Goal: Communication & Community: Answer question/provide support

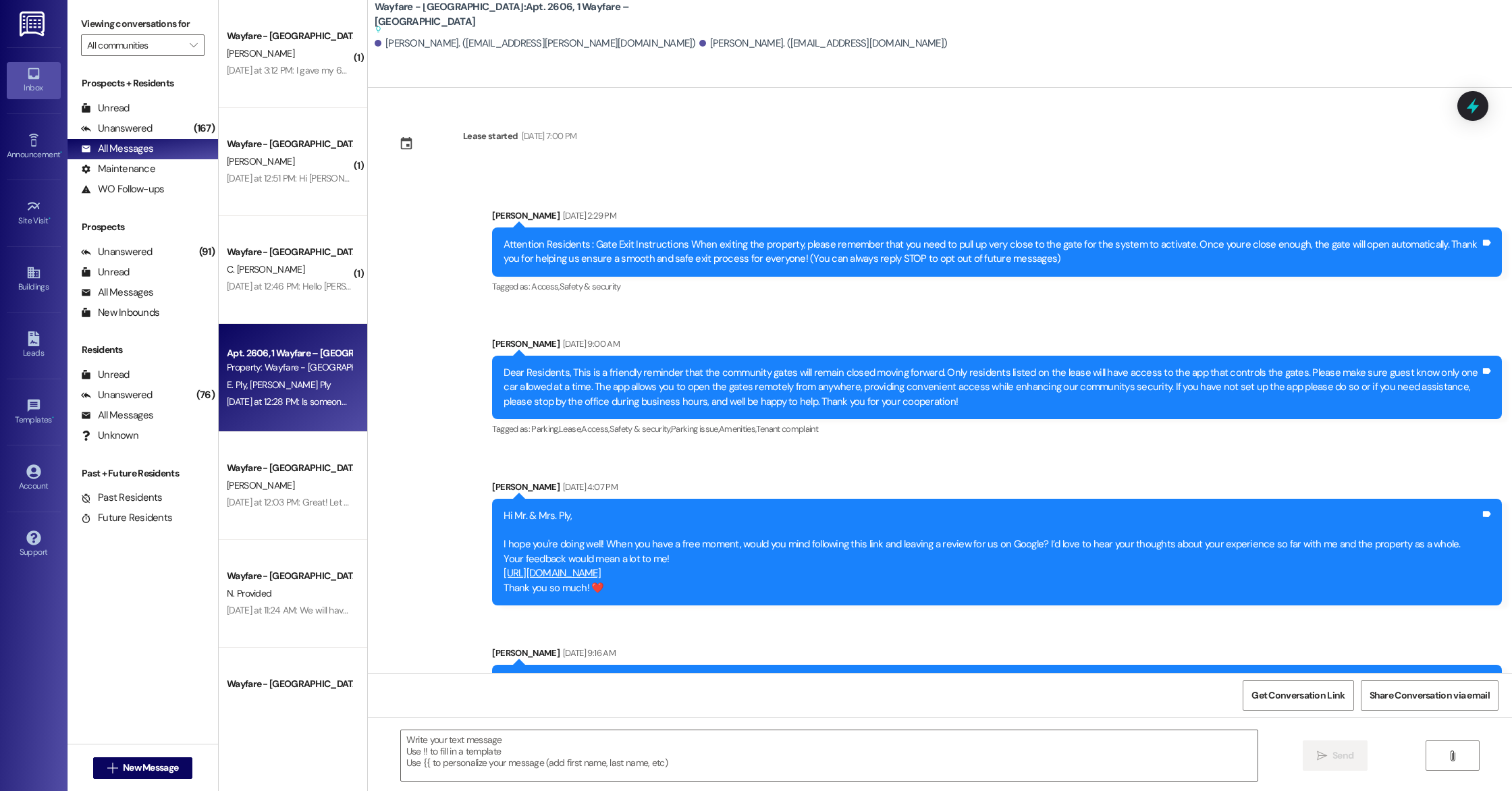
scroll to position [12884, 0]
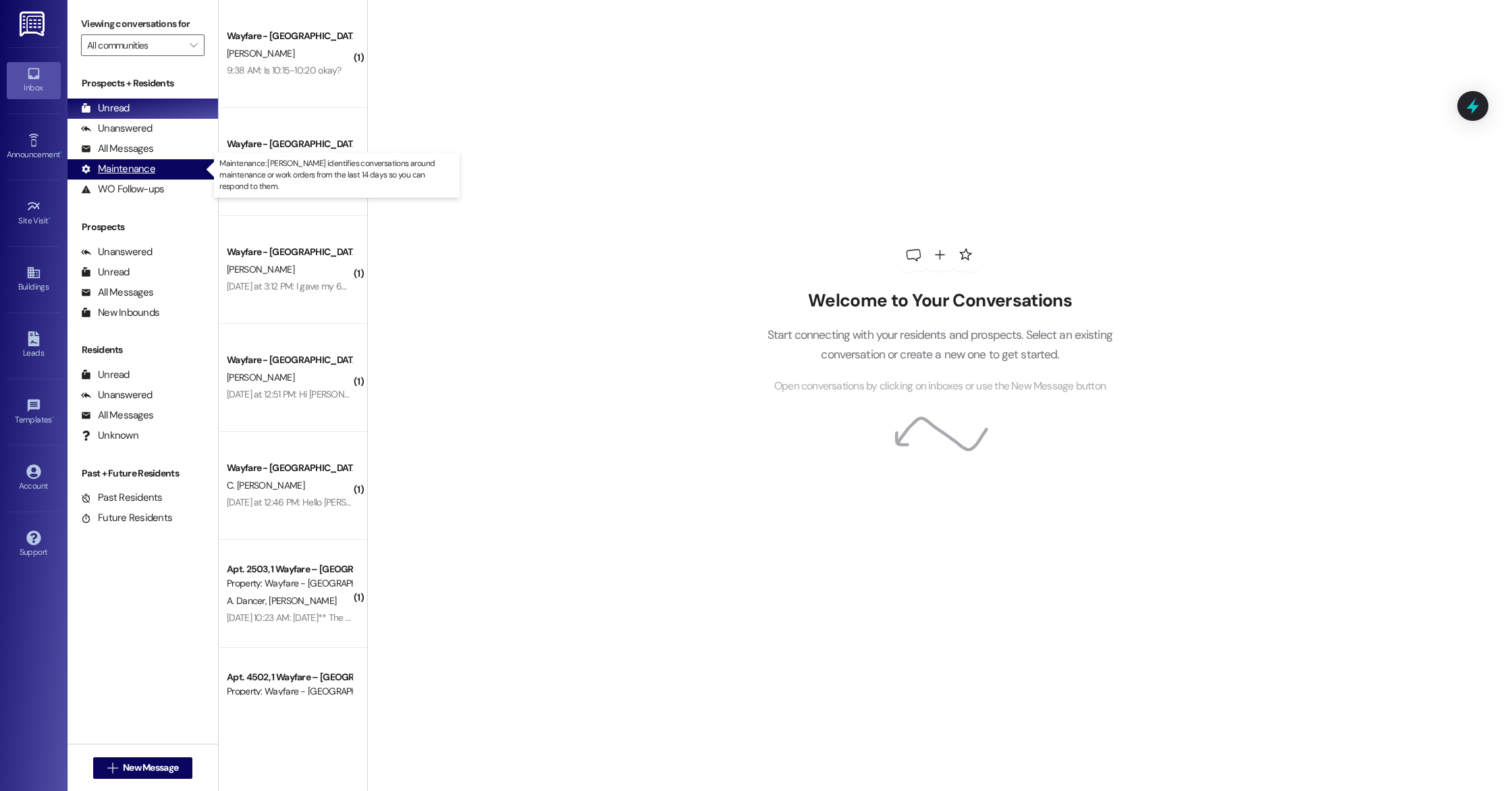
click at [127, 165] on div "Maintenance" at bounding box center [118, 169] width 74 height 14
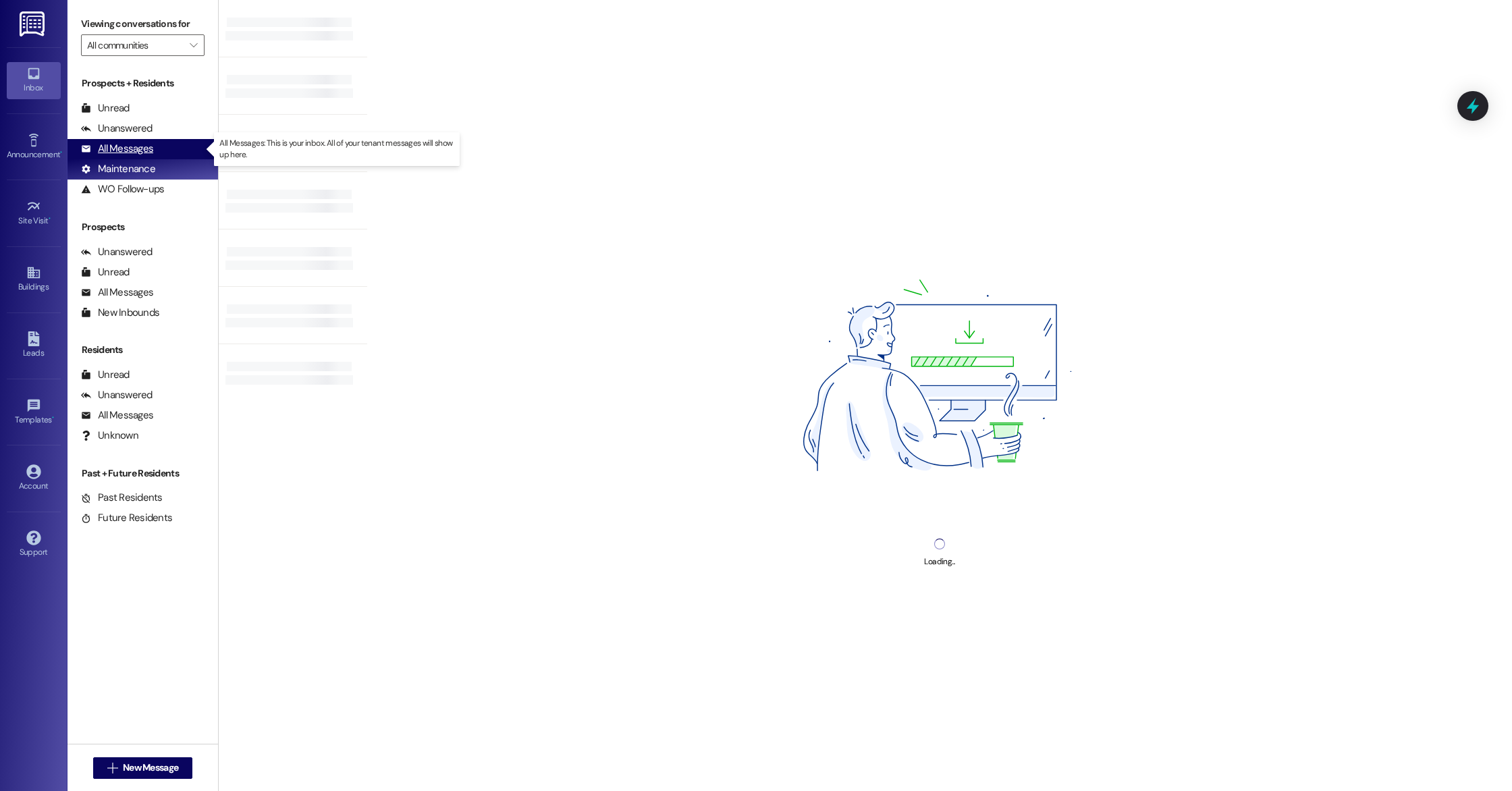
click at [128, 154] on div "All Messages" at bounding box center [117, 149] width 72 height 14
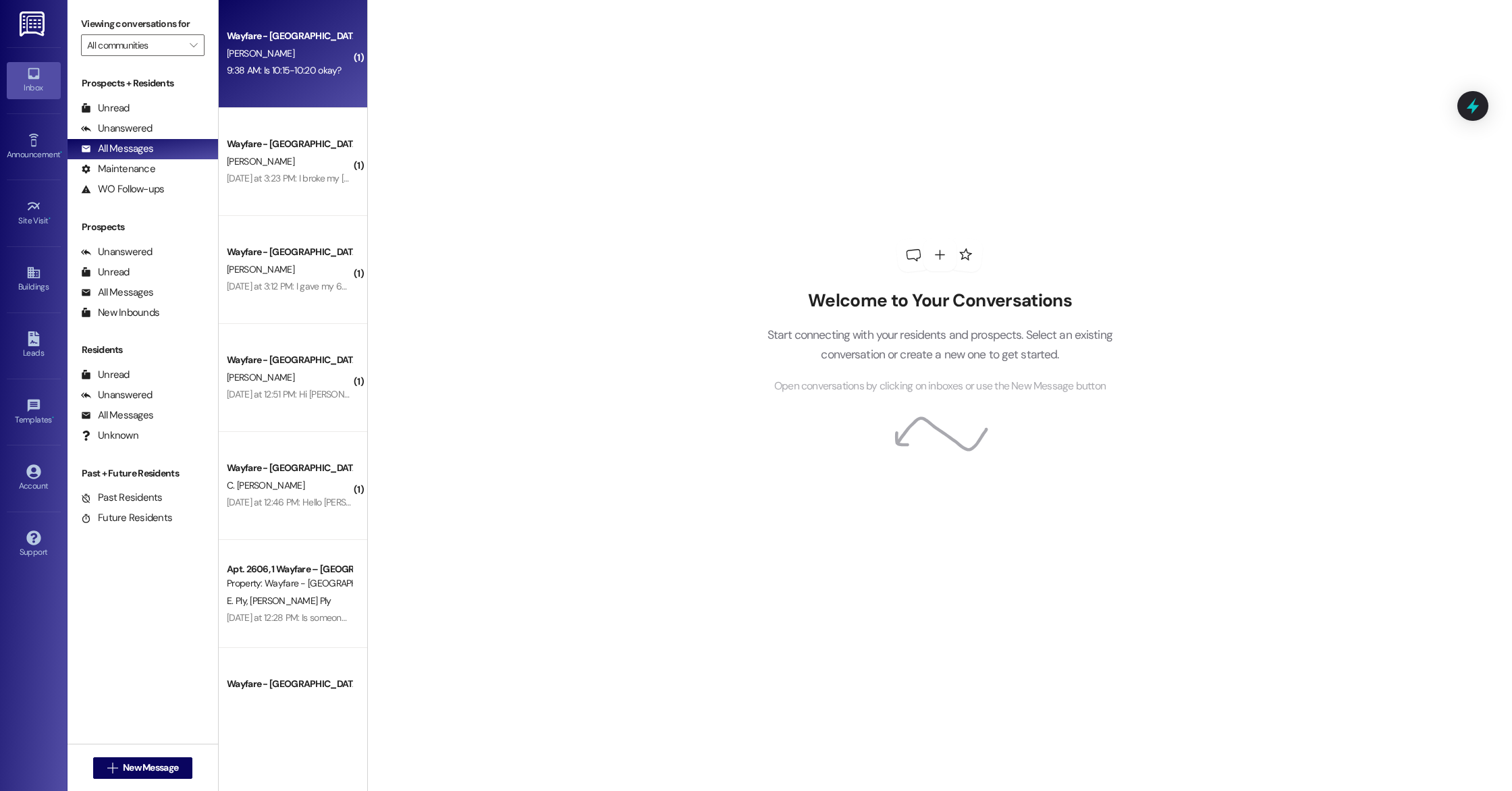
click at [279, 85] on div "Wayfare - [GEOGRAPHIC_DATA] [PERSON_NAME] 9:38 AM: Is 10:15-10:20 okay? 9:38 AM…" at bounding box center [293, 53] width 149 height 108
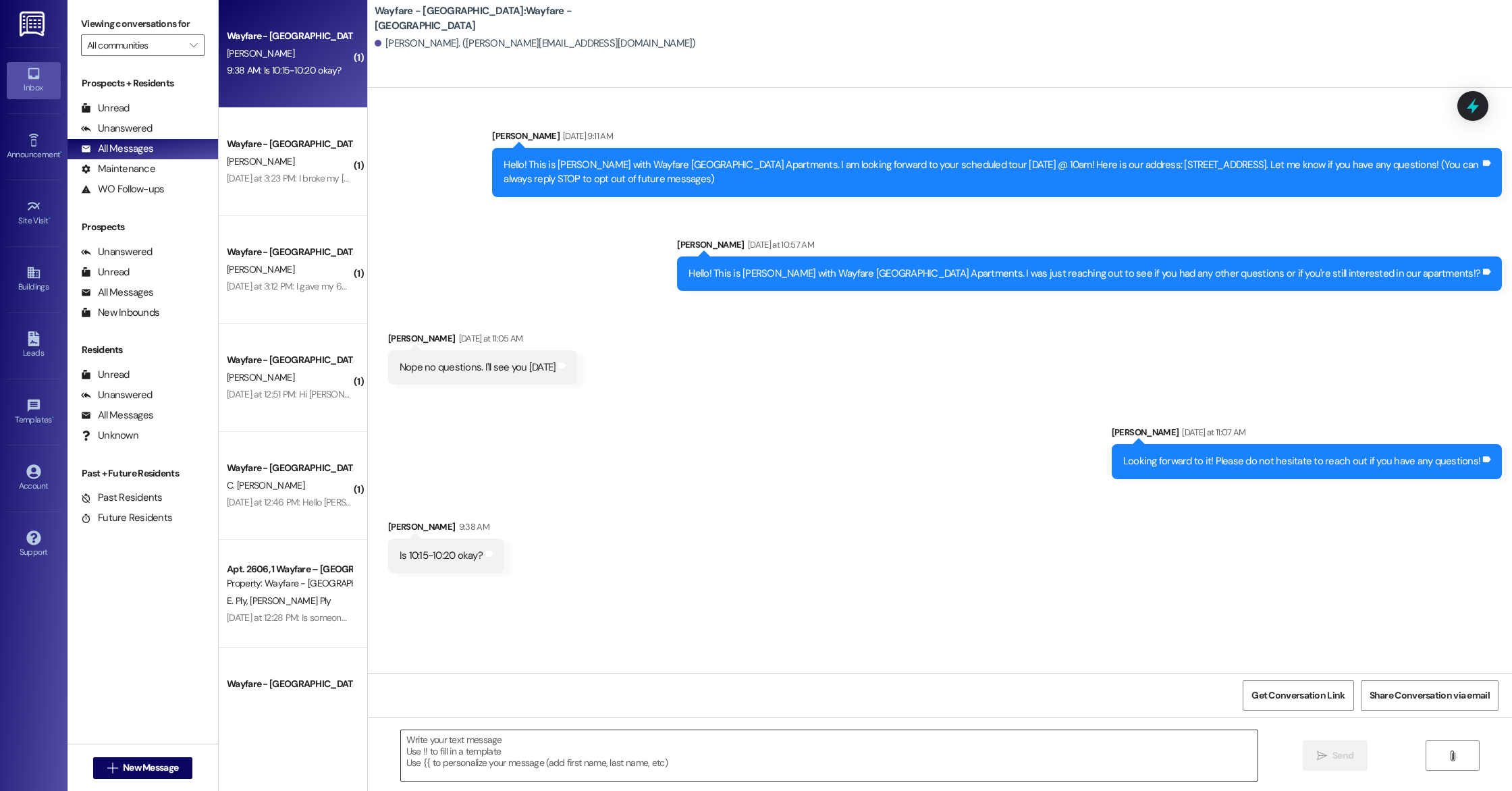
click at [516, 743] on textarea at bounding box center [829, 755] width 856 height 51
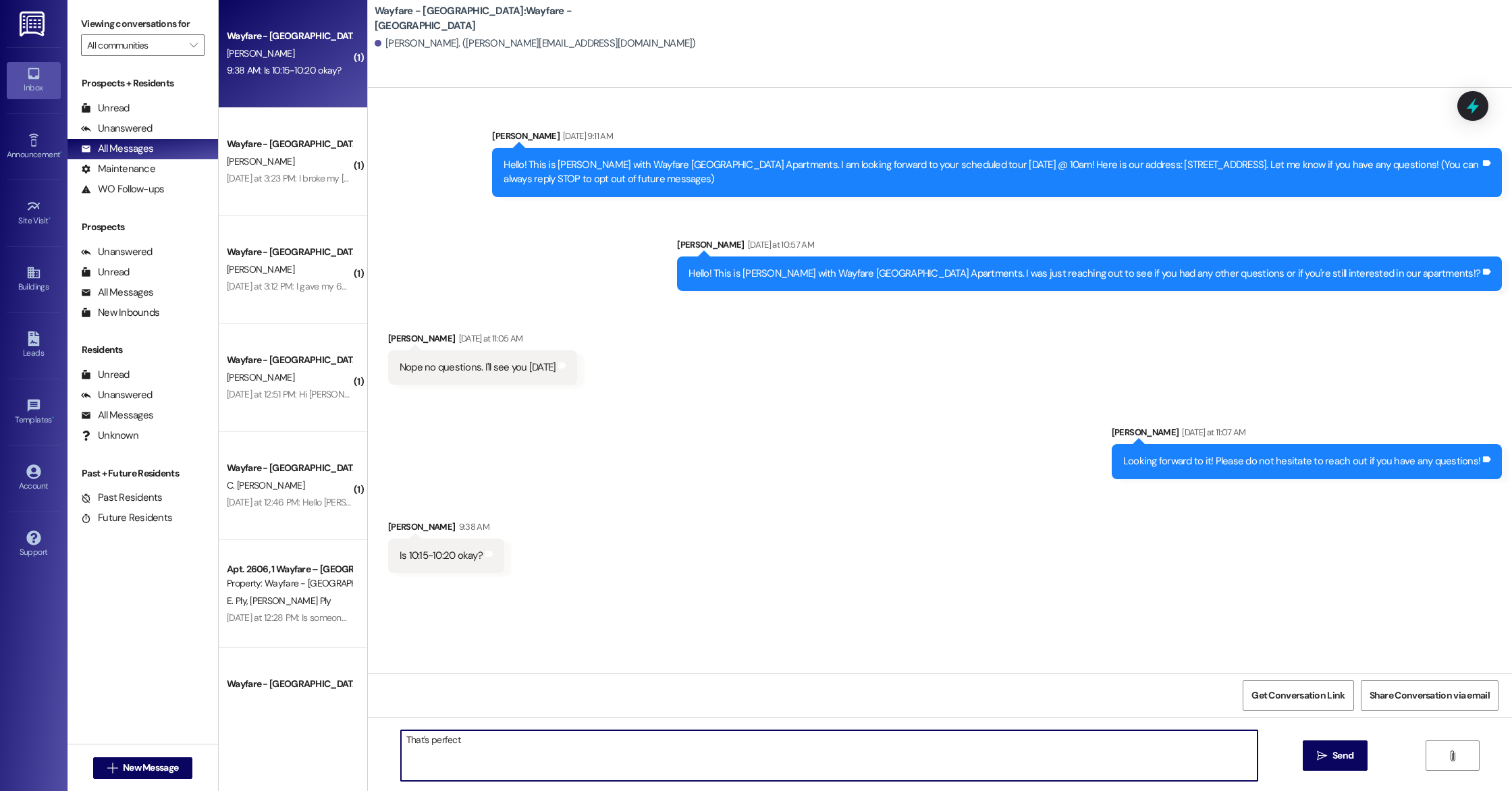
type textarea "That's perfect!"
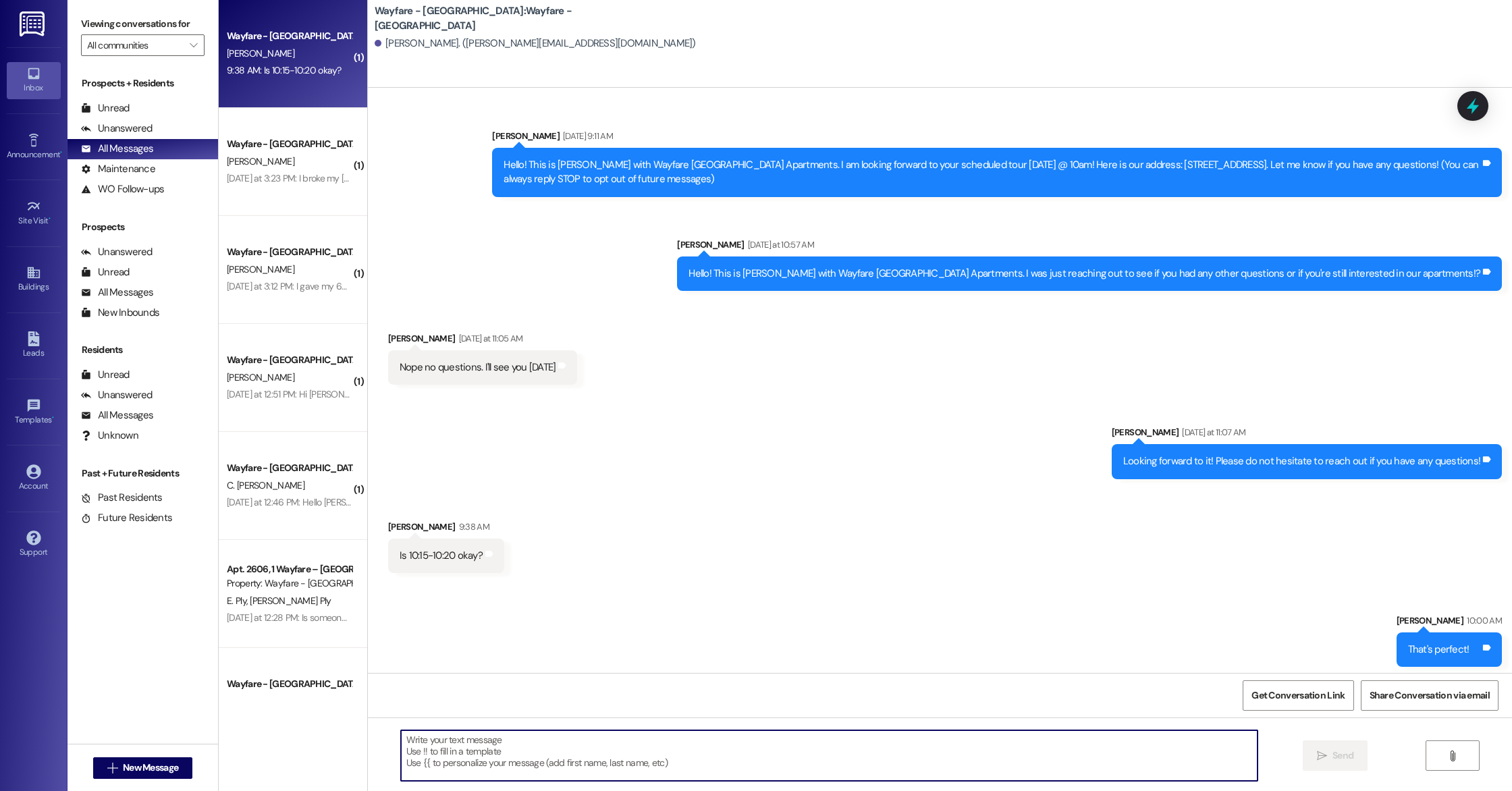
scroll to position [5, 0]
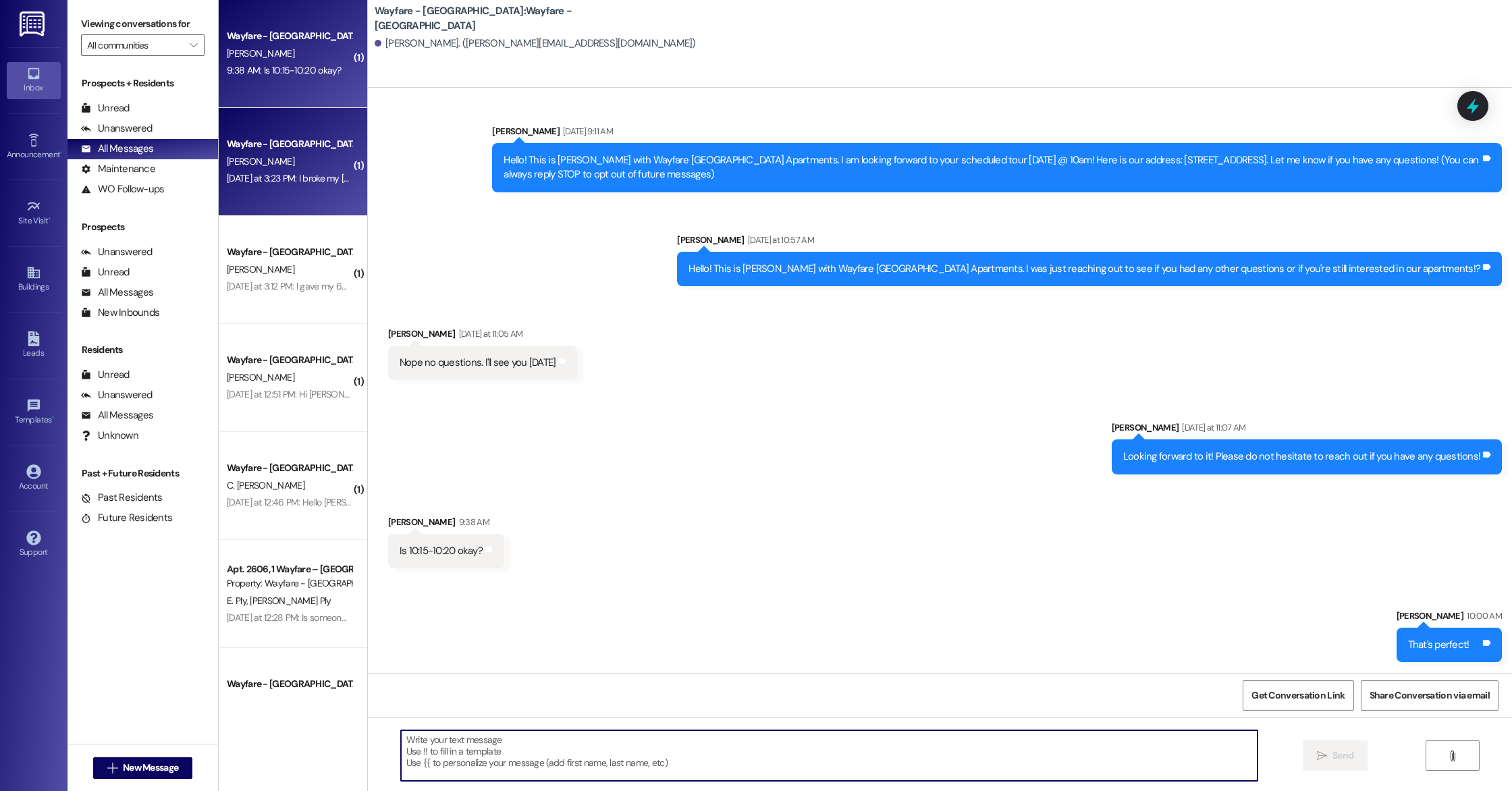
click at [249, 173] on div "[DATE] at 3:23 PM: I broke my [MEDICAL_DATA] from a fall on the floor . I might…" at bounding box center [702, 178] width 950 height 12
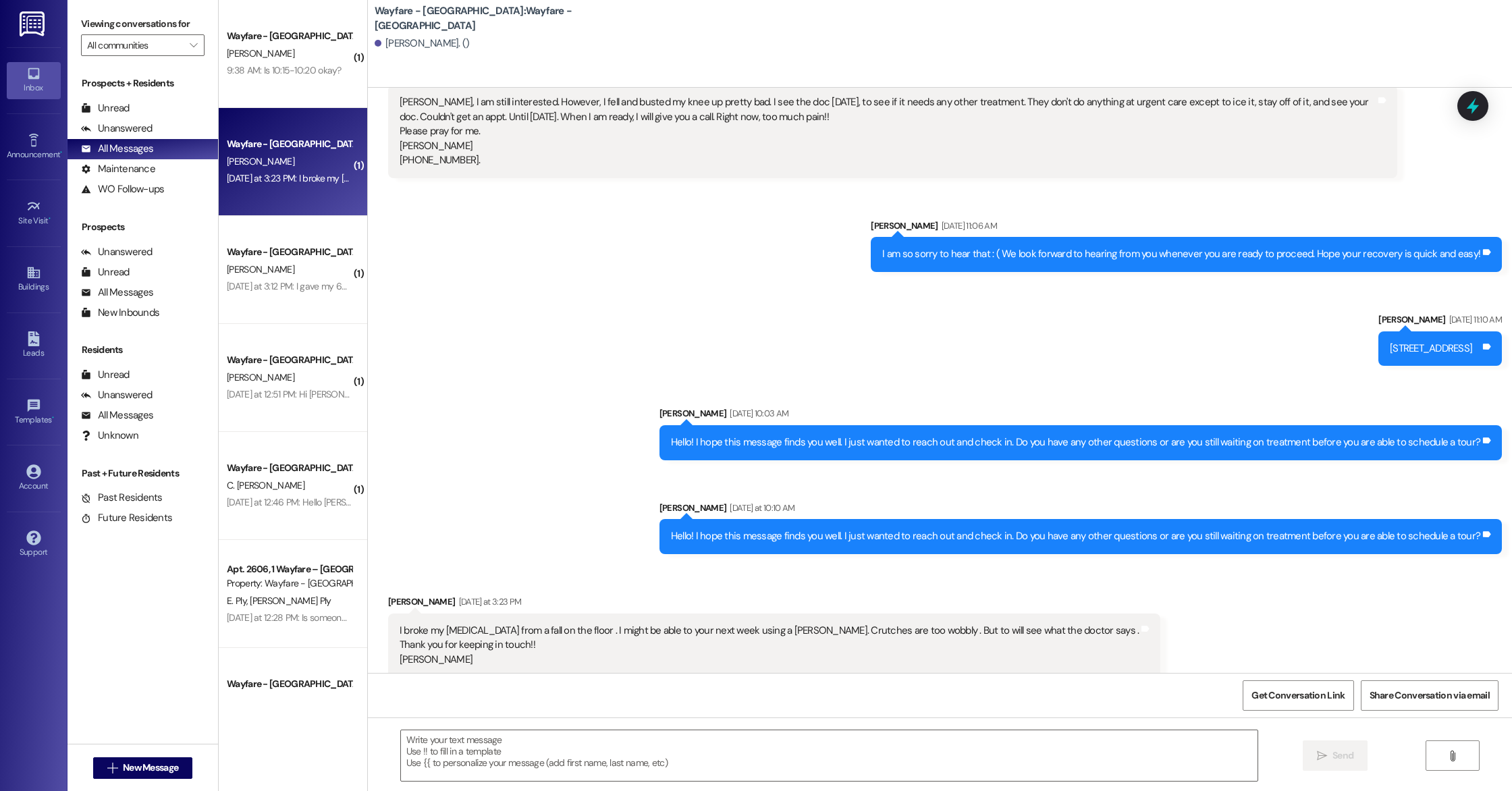
scroll to position [633, 0]
click at [494, 737] on textarea at bounding box center [829, 755] width 856 height 51
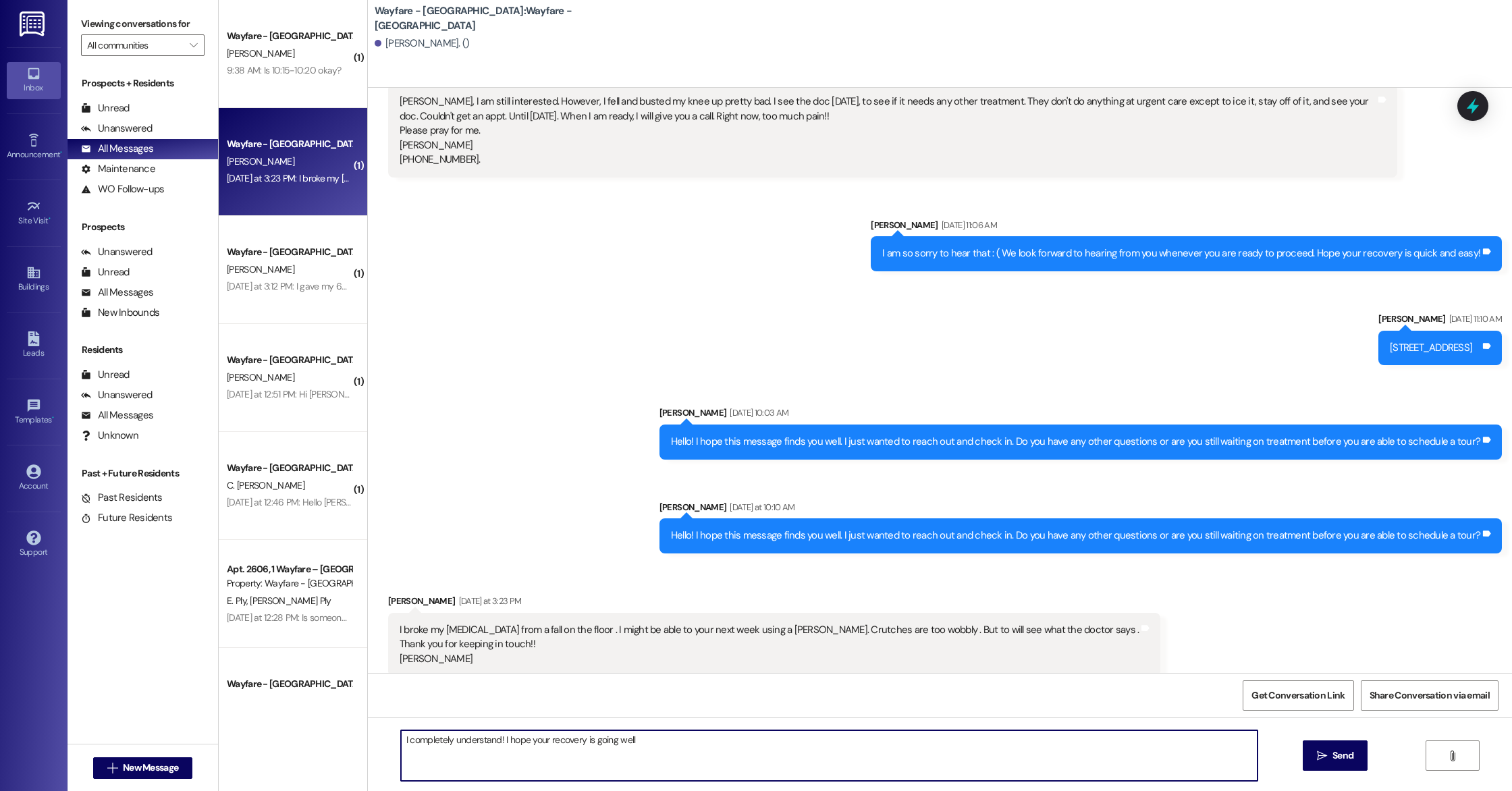
type textarea "I completely understand! I hope your recovery is going well!"
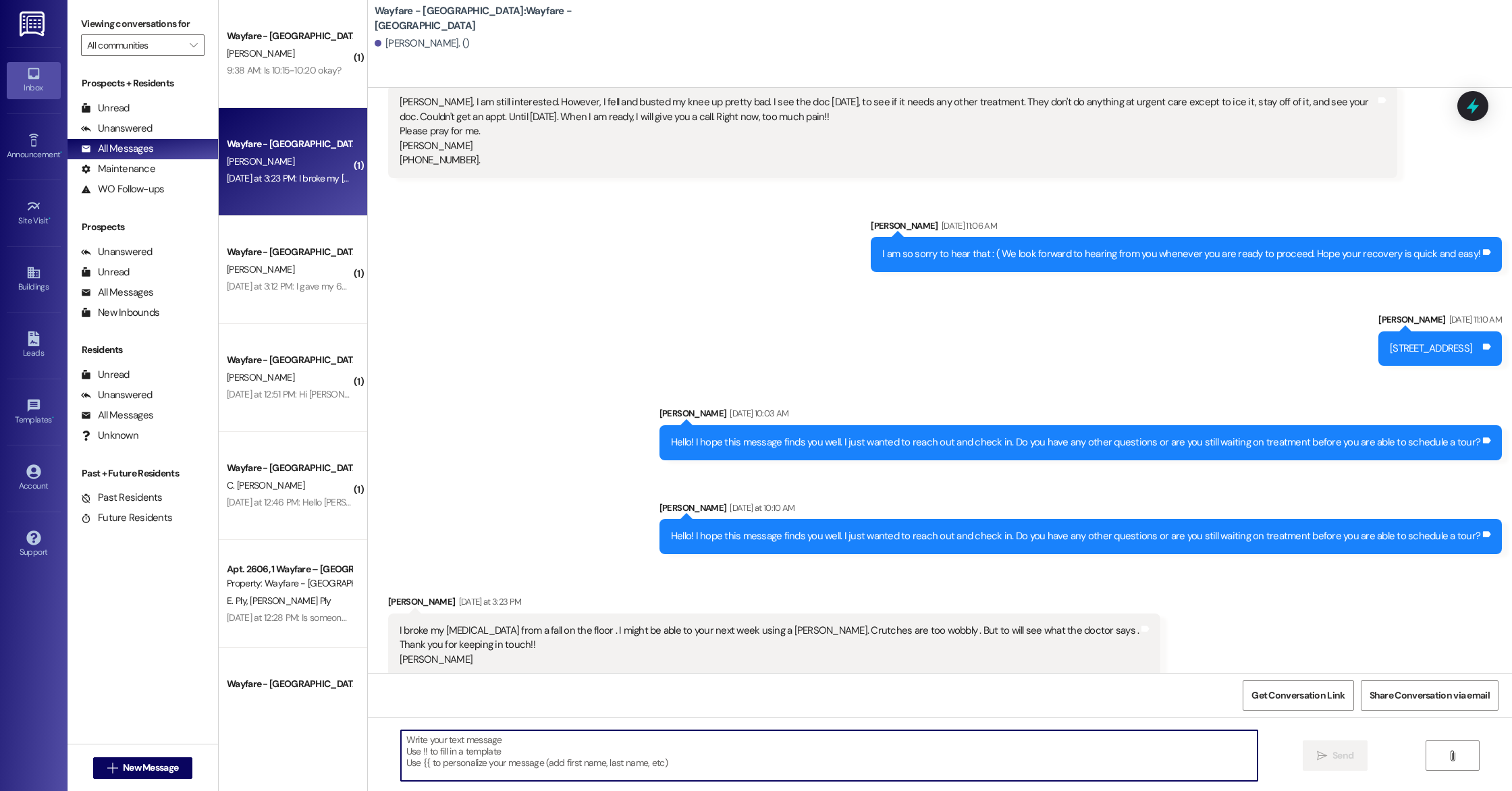
scroll to position [727, 0]
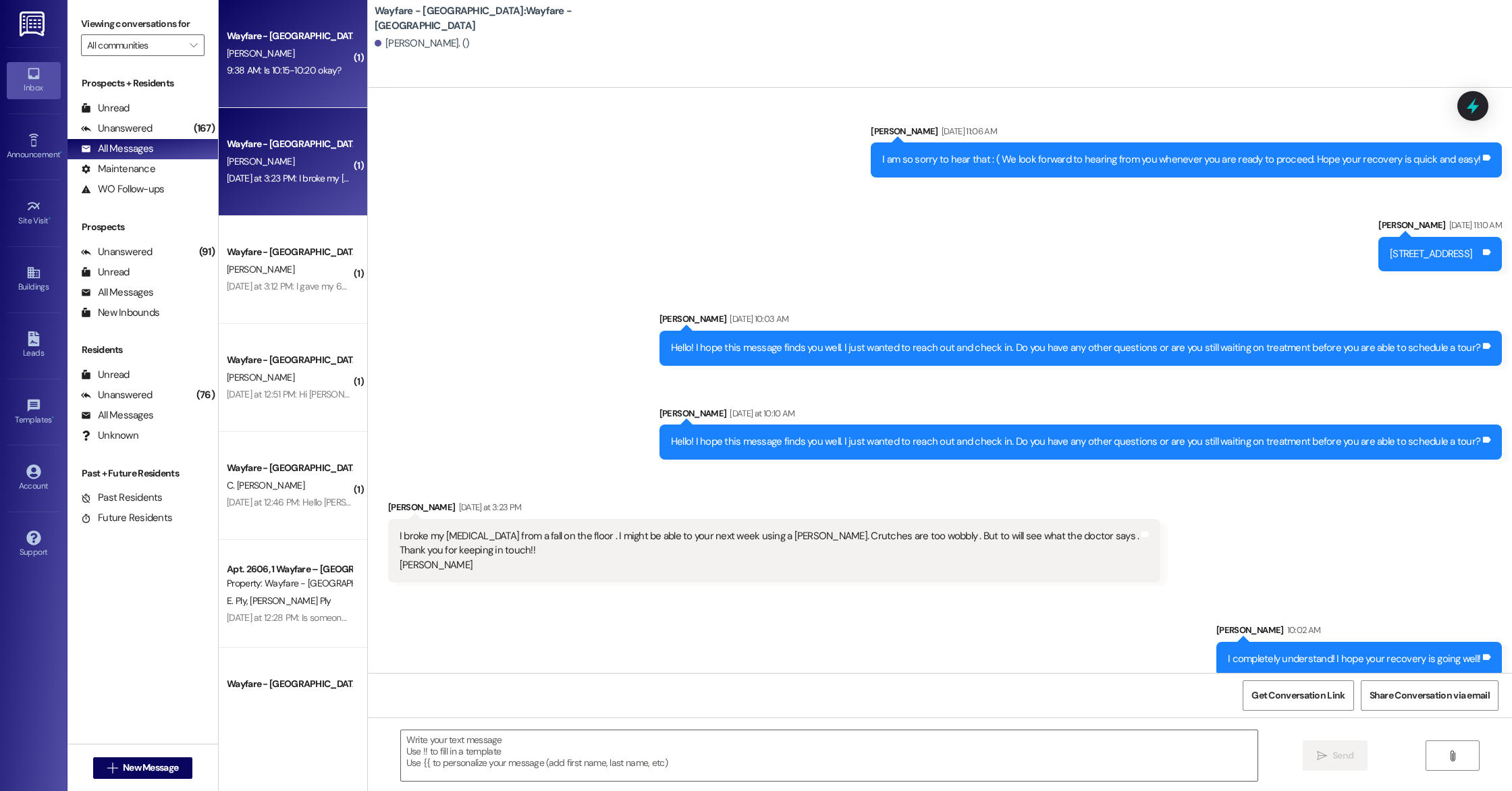
click at [289, 88] on div "Wayfare - [GEOGRAPHIC_DATA] [PERSON_NAME] 9:38 AM: Is 10:15-10:20 okay? 9:38 AM…" at bounding box center [293, 53] width 149 height 108
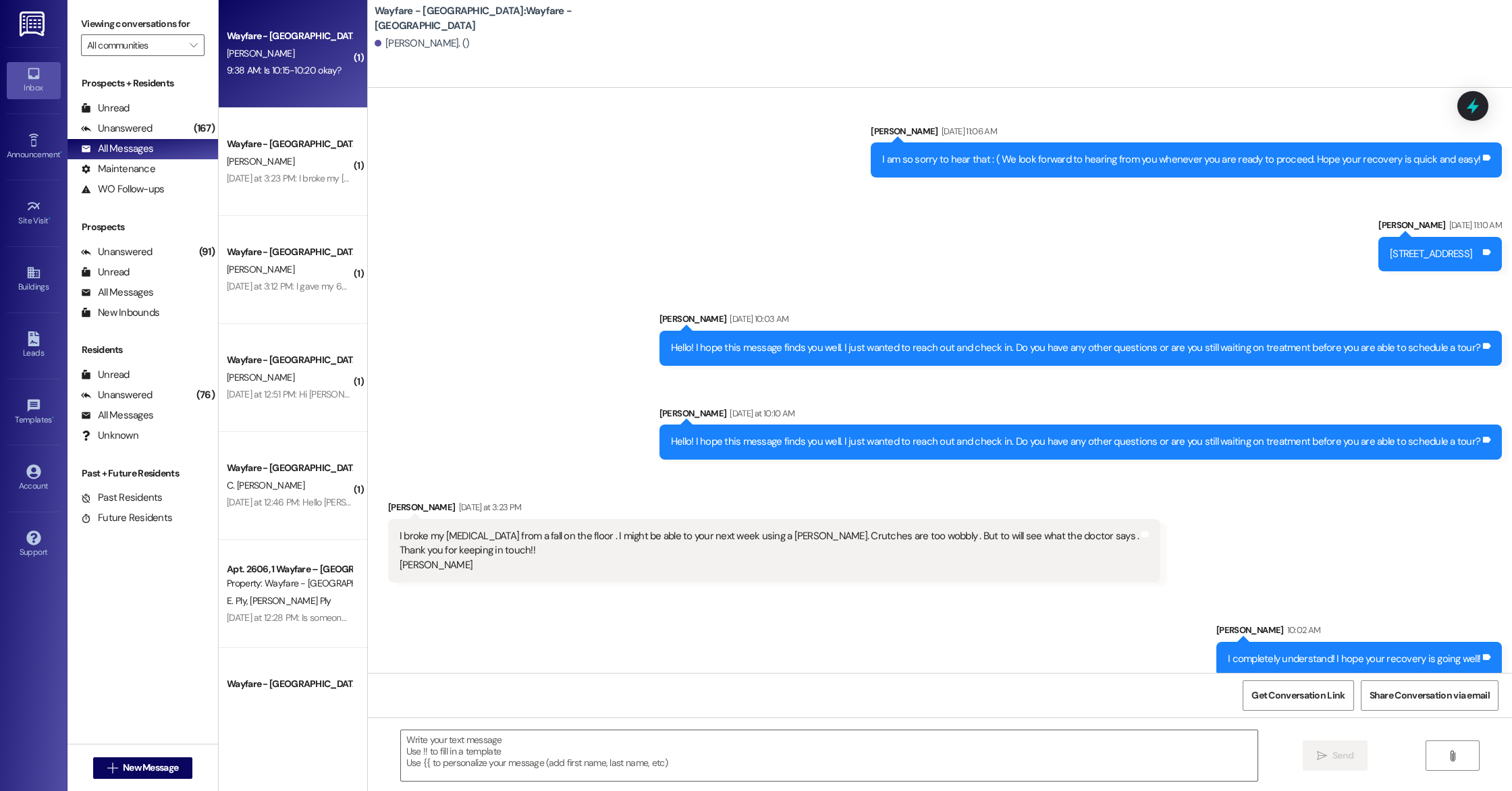
scroll to position [5, 0]
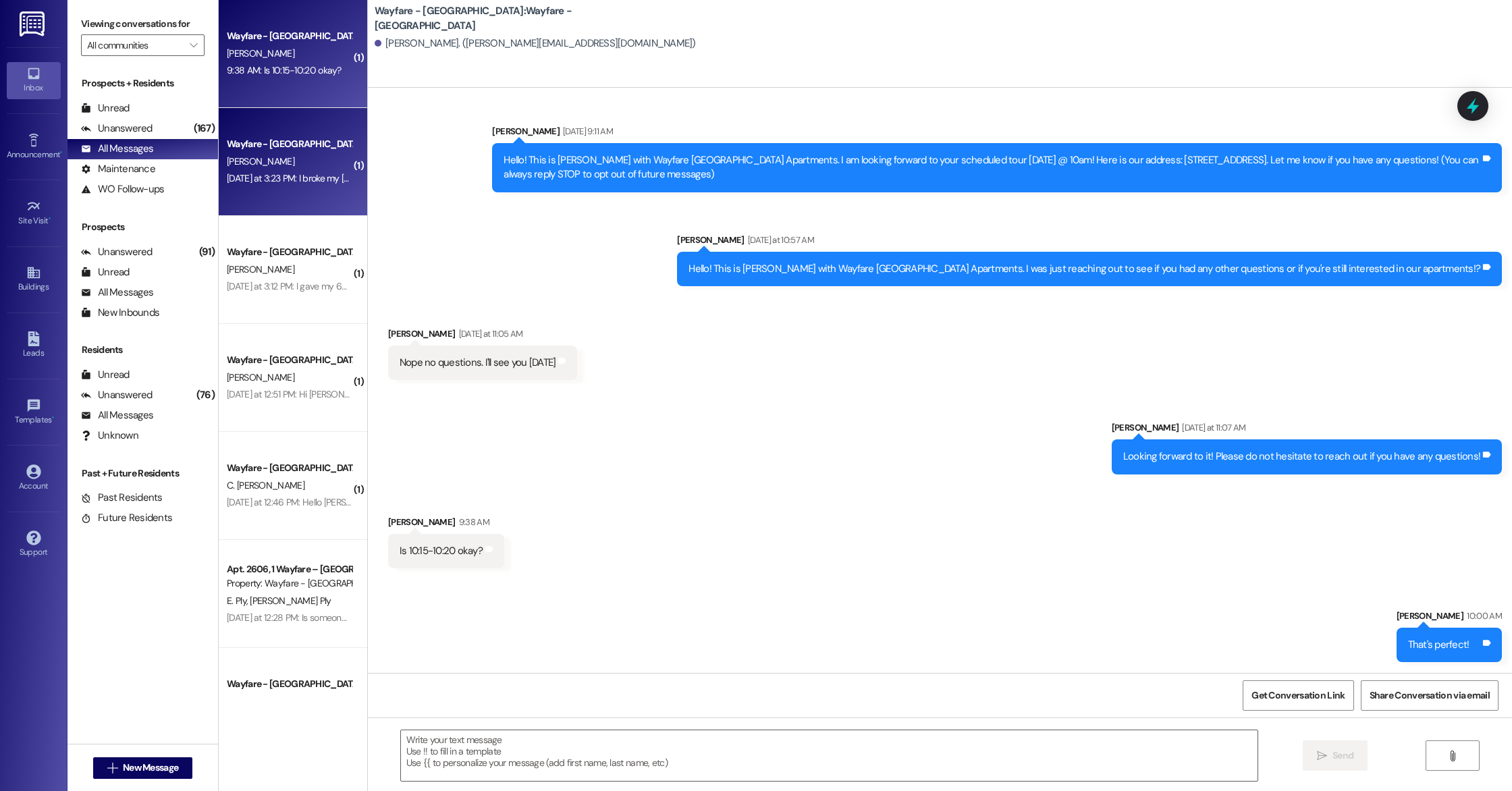
click at [277, 169] on div "[PERSON_NAME]" at bounding box center [289, 161] width 128 height 17
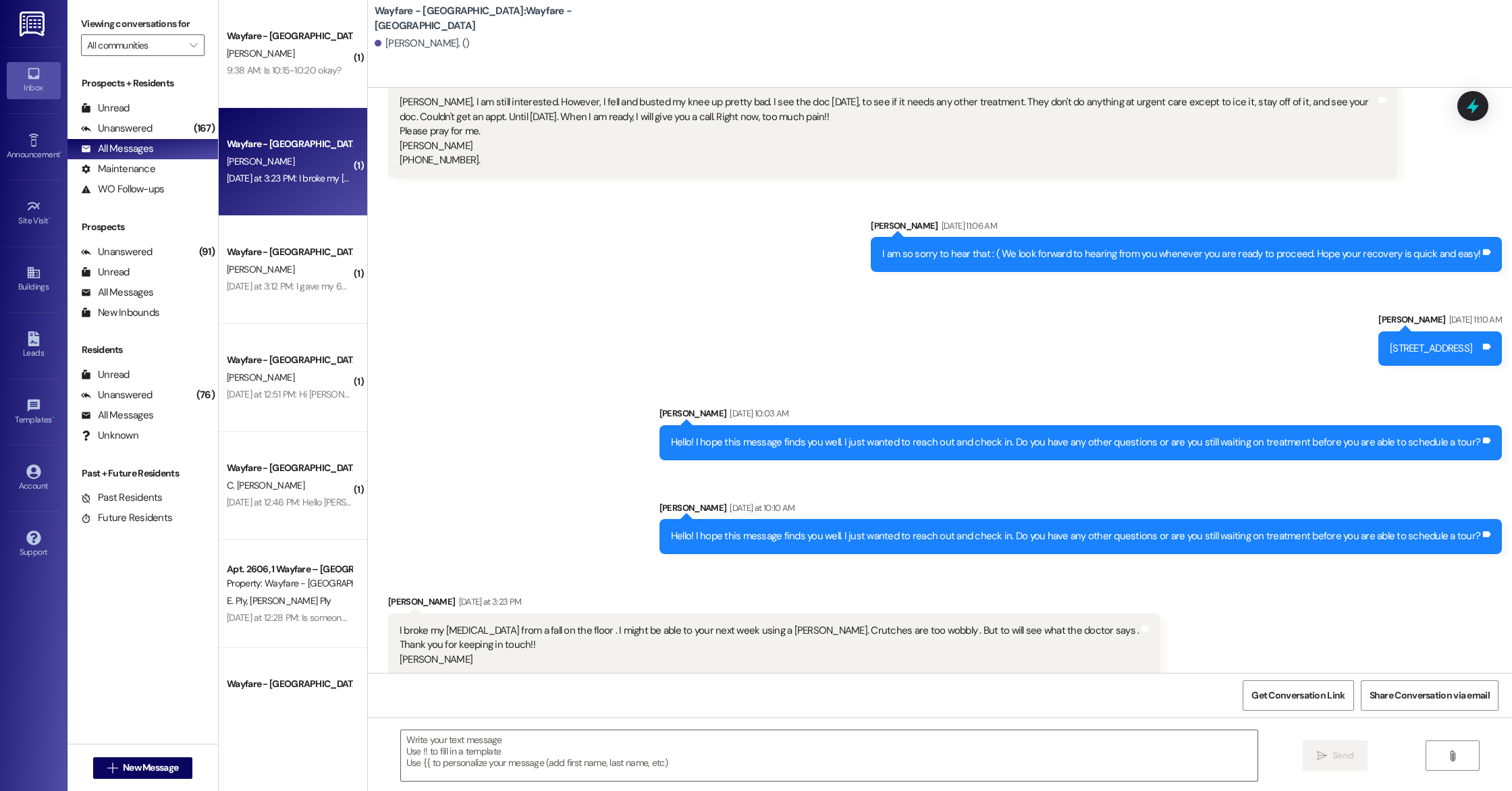
scroll to position [727, 0]
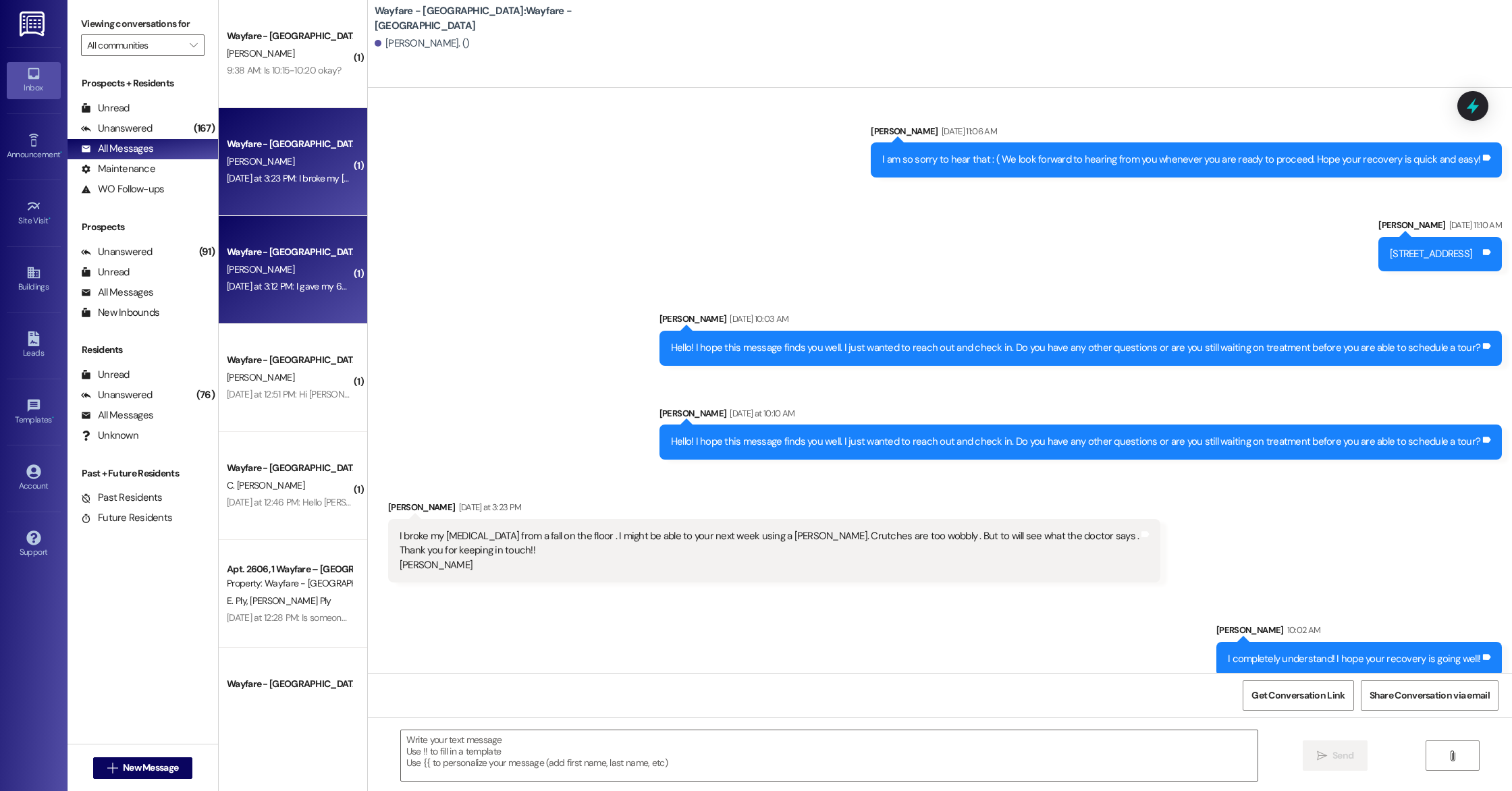
click at [265, 297] on div "Wayfare - [GEOGRAPHIC_DATA] [PERSON_NAME] [DATE] at 3:12 PM: I gave my 60 day n…" at bounding box center [293, 269] width 149 height 108
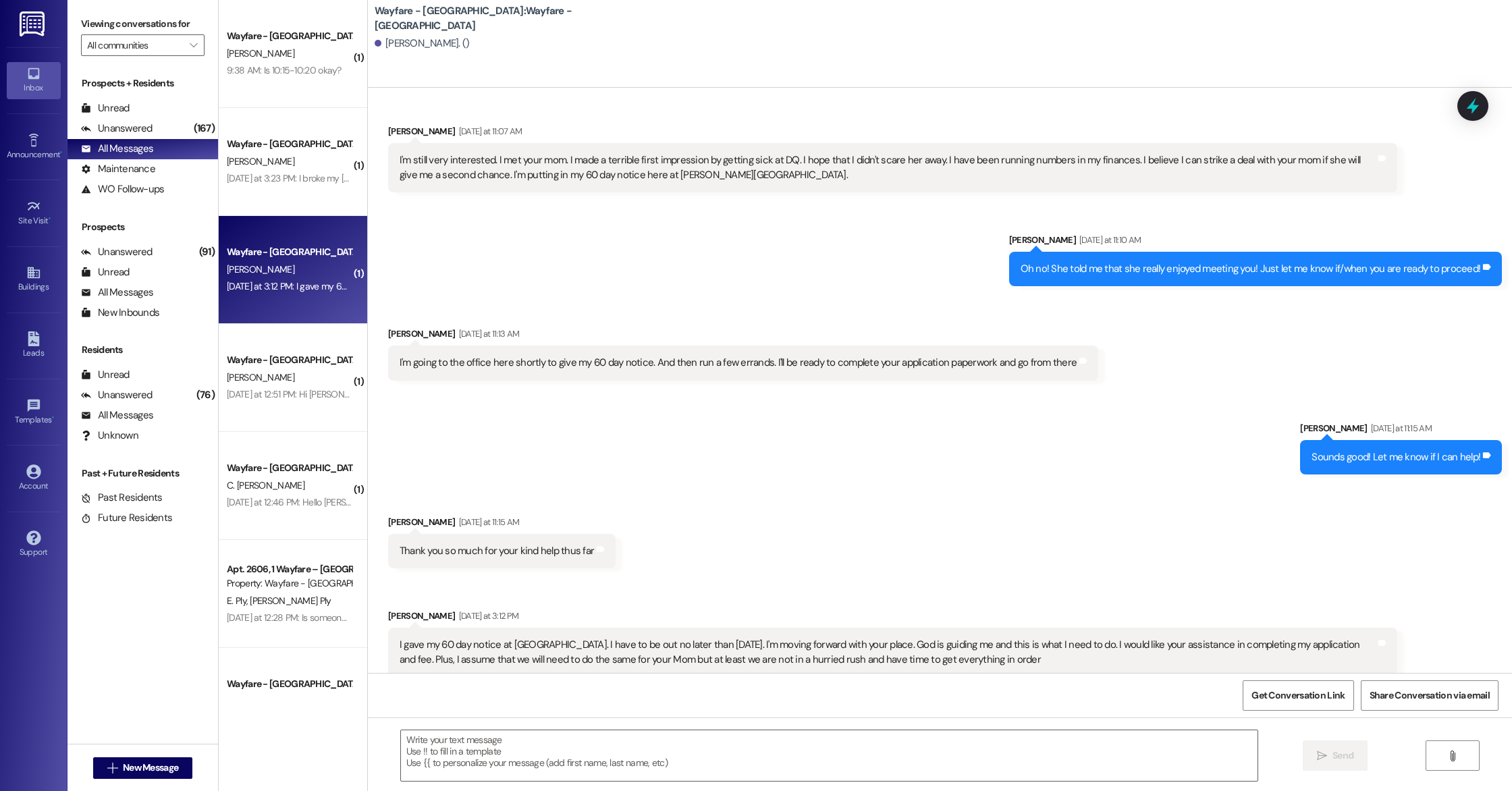
scroll to position [2052, 0]
click at [498, 745] on textarea at bounding box center [829, 755] width 856 height 51
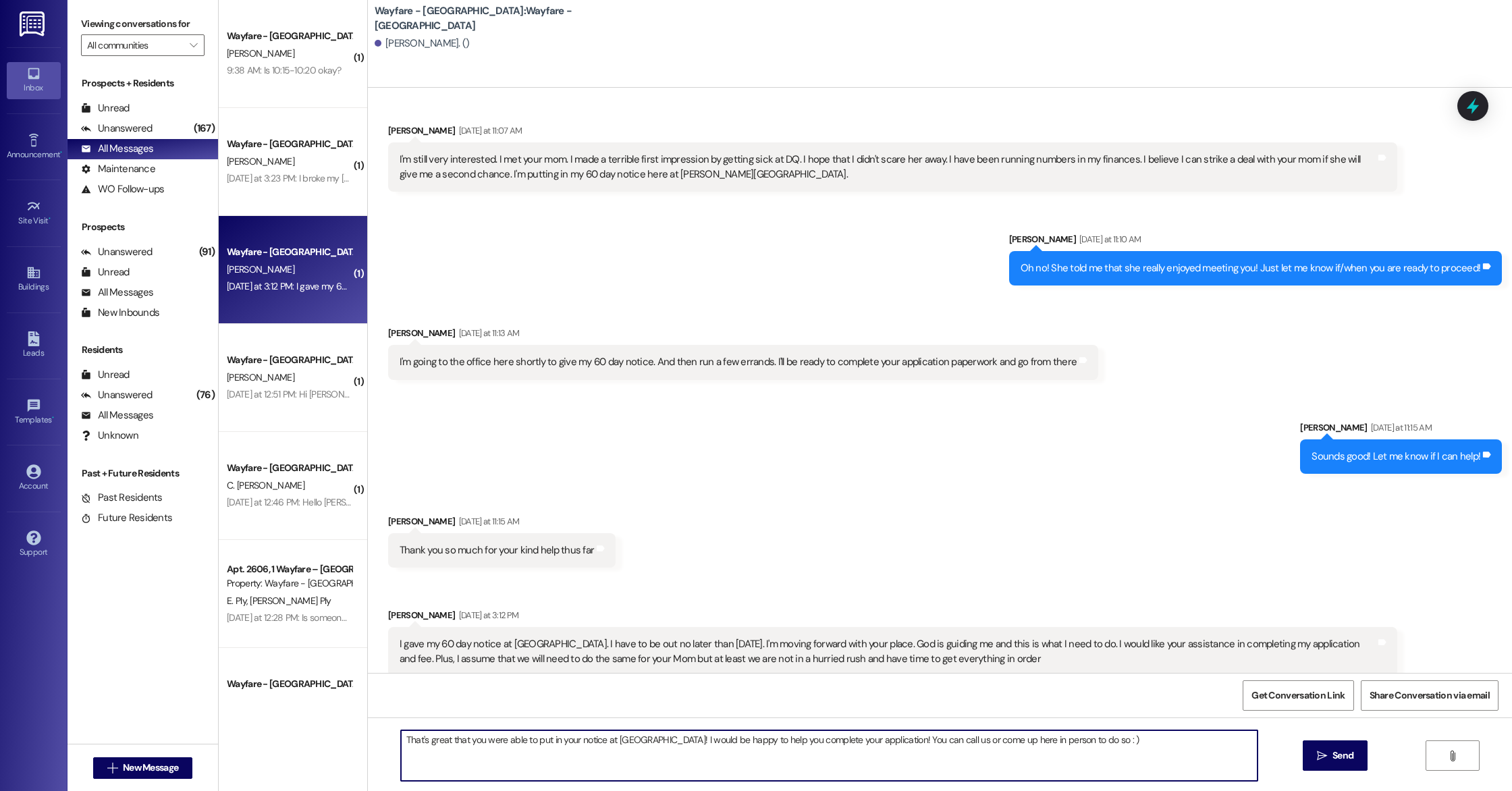
drag, startPoint x: 1066, startPoint y: 740, endPoint x: 856, endPoint y: 740, distance: 210.0
click at [856, 740] on textarea "That's great that you were able to put in your notice at [GEOGRAPHIC_DATA]! I w…" at bounding box center [829, 755] width 856 height 51
type textarea "That's great that you were able to put in your notice at [GEOGRAPHIC_DATA]! I w…"
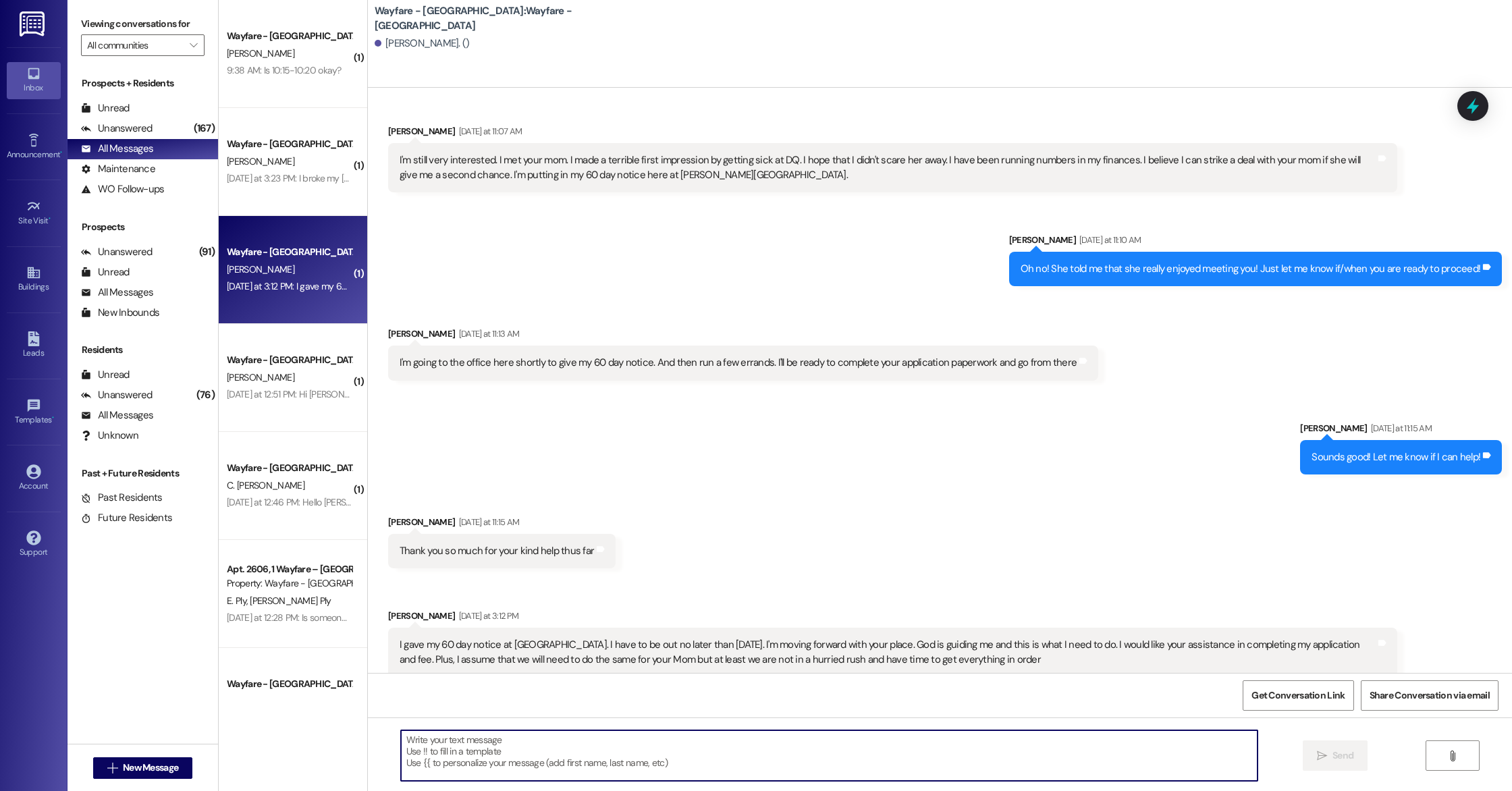
scroll to position [2145, 0]
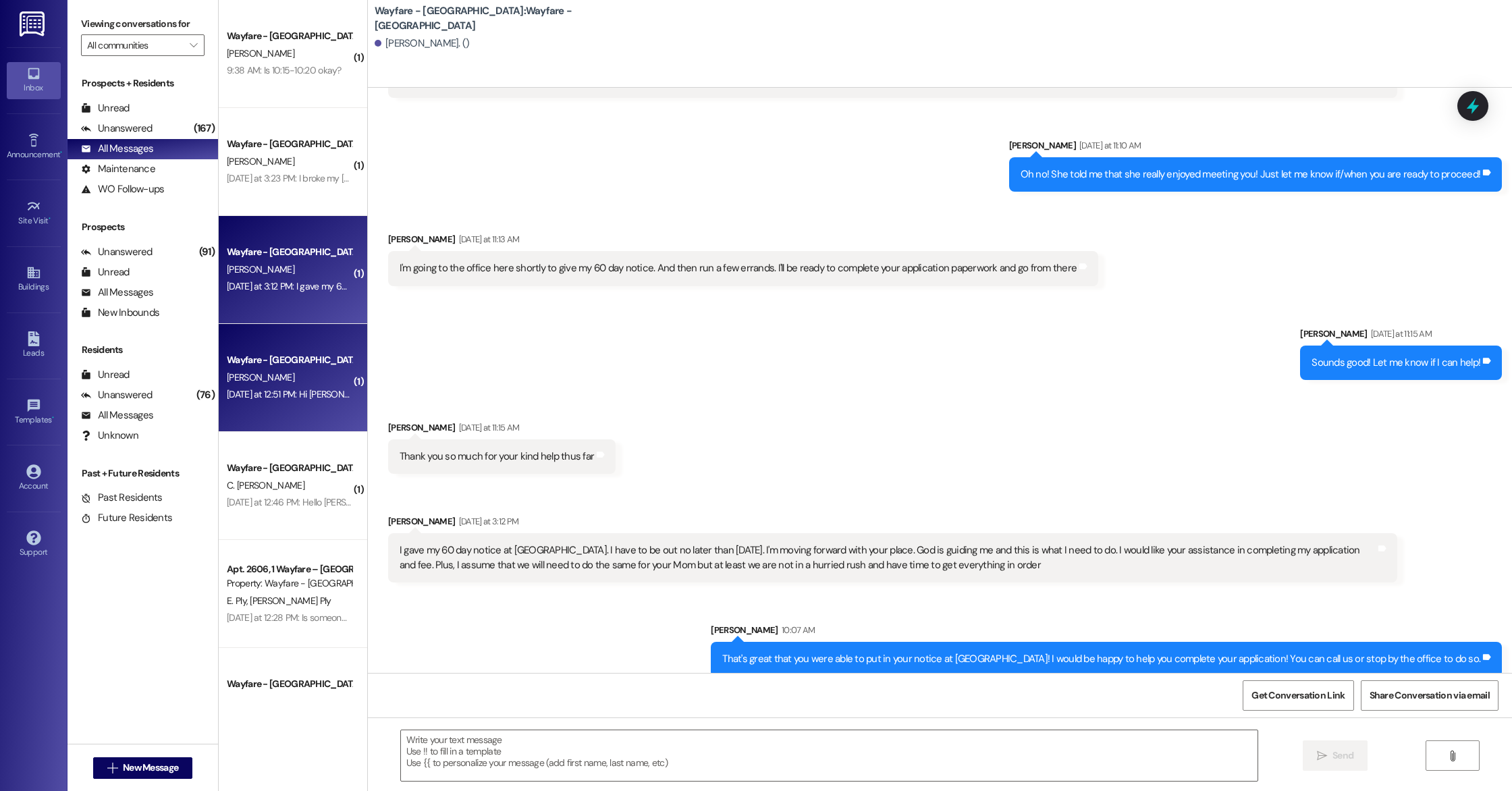
click at [299, 395] on div "[DATE] at 12:51 PM: Hi [PERSON_NAME] the sale of the house didn't go through.we…" at bounding box center [570, 394] width 686 height 12
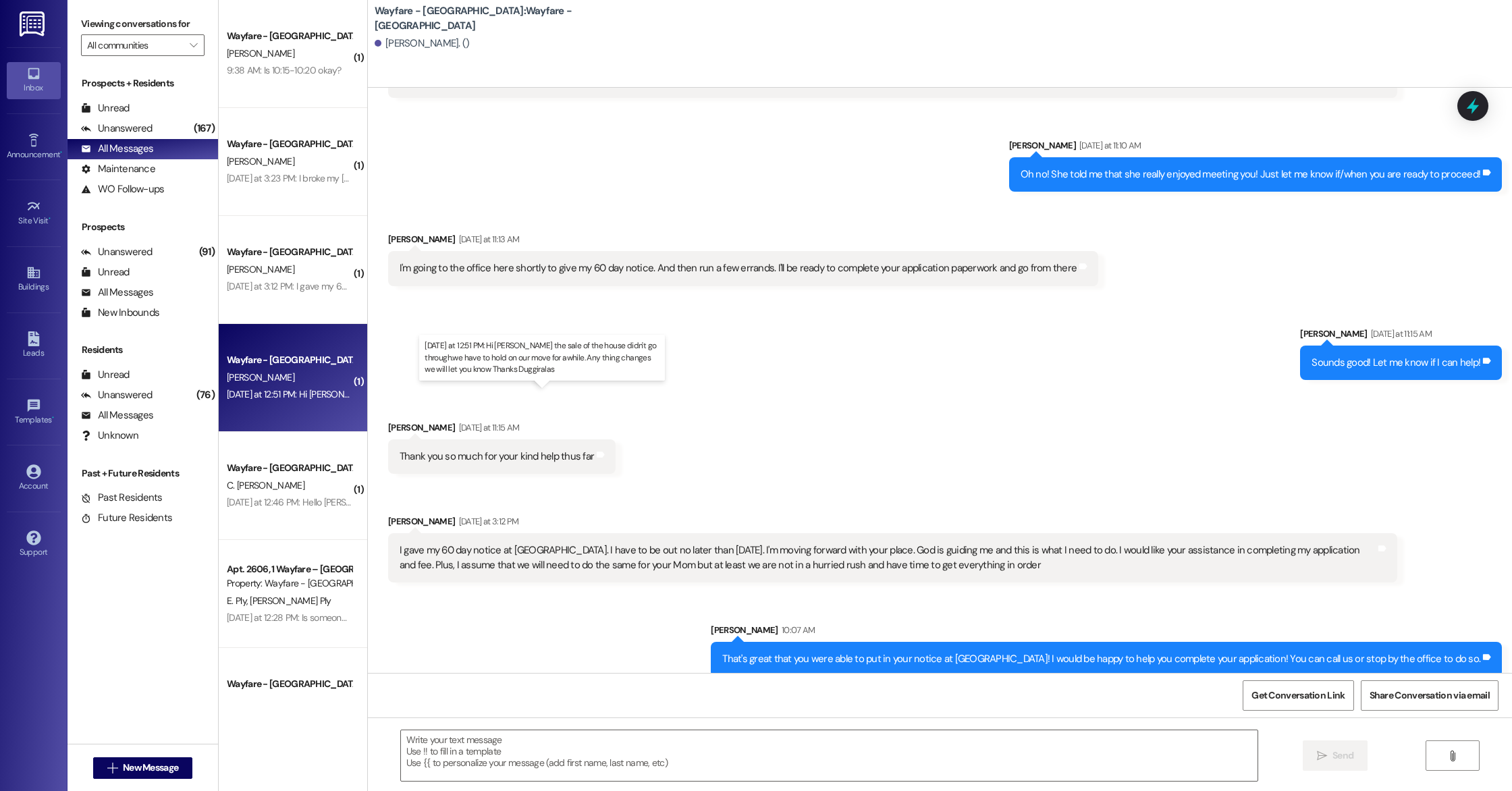
scroll to position [0, 0]
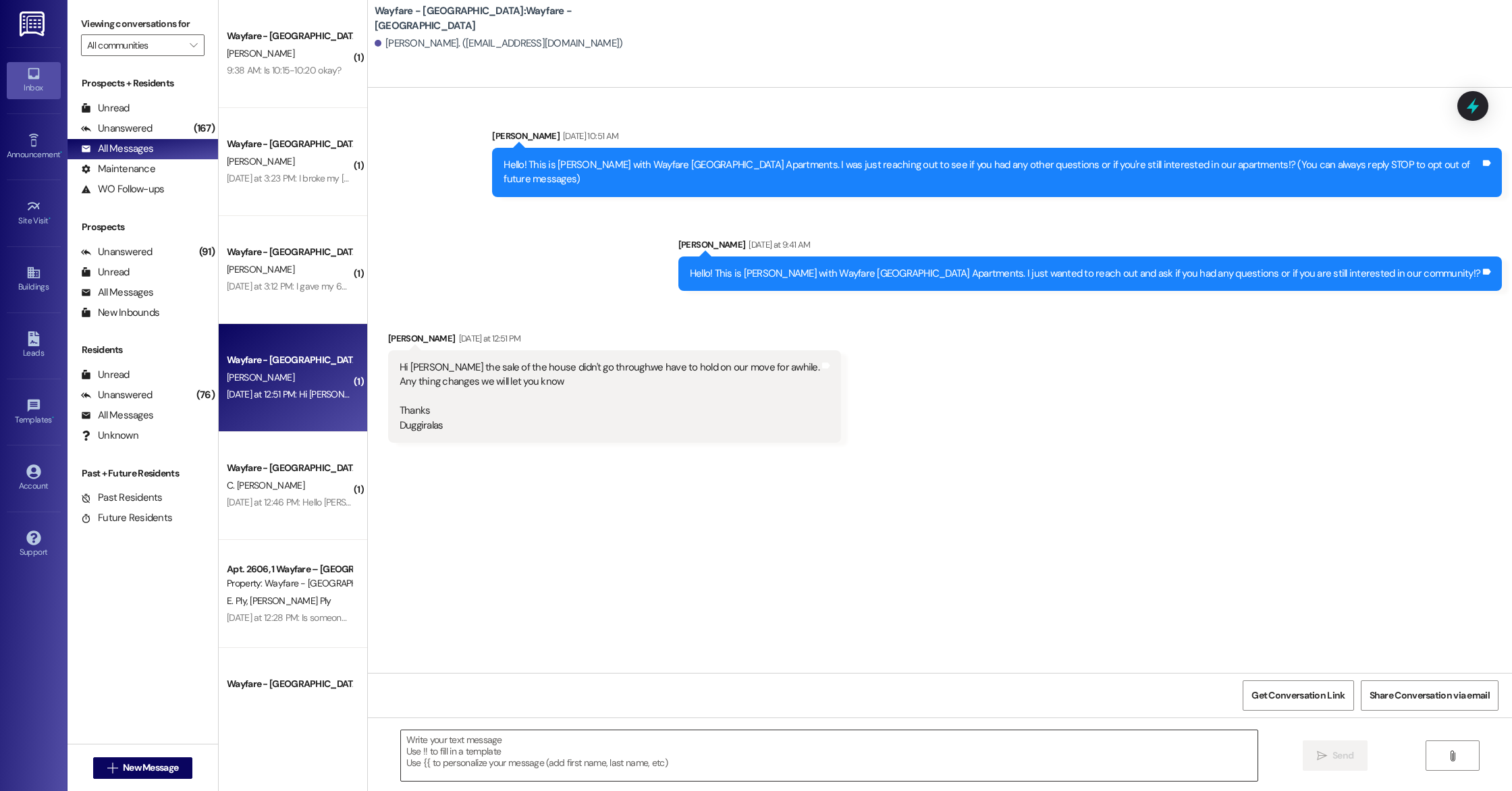
click at [489, 746] on textarea at bounding box center [829, 755] width 856 height 51
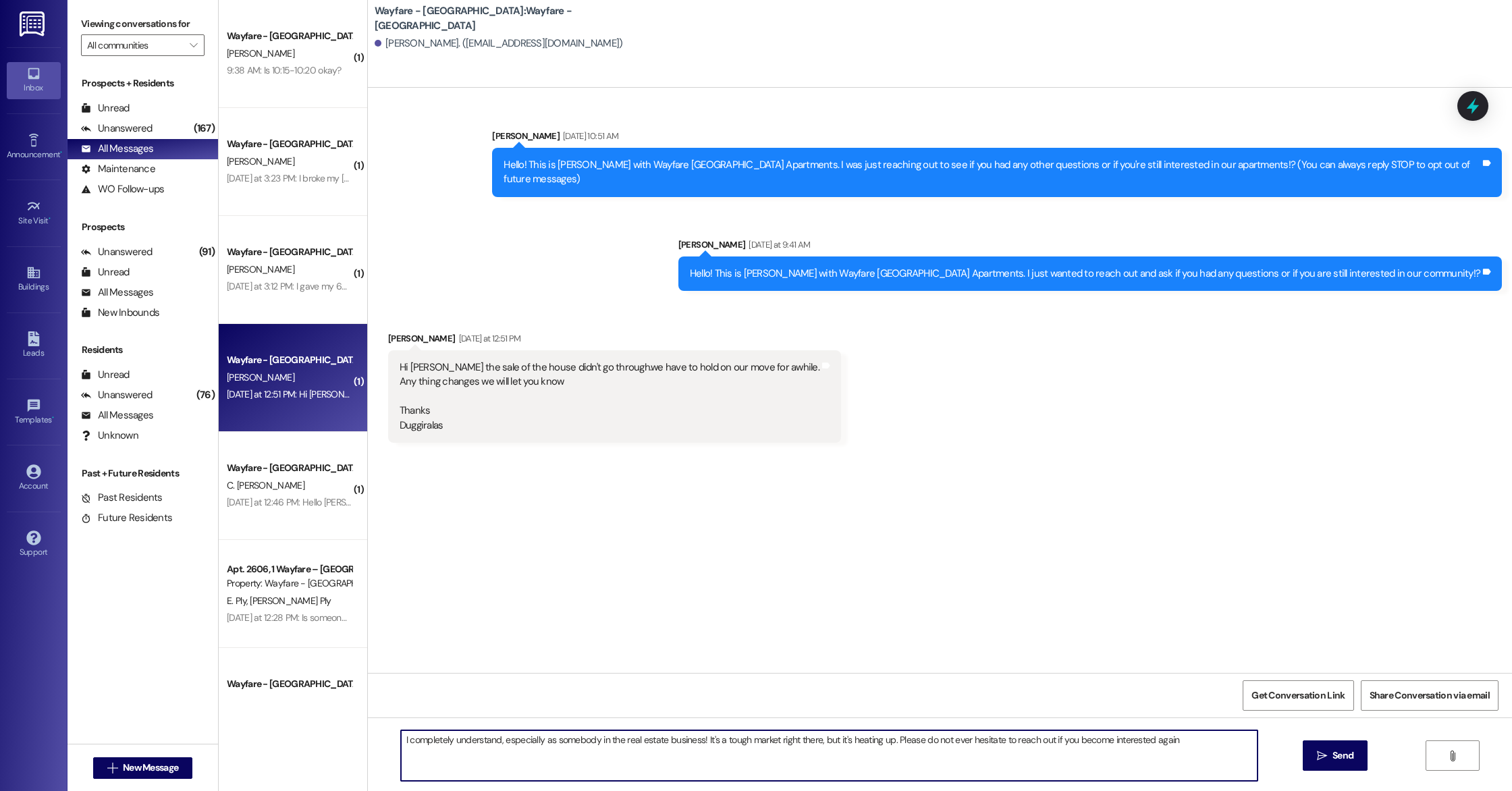
type textarea "I completely understand, especially as somebody in the real estate business! It…"
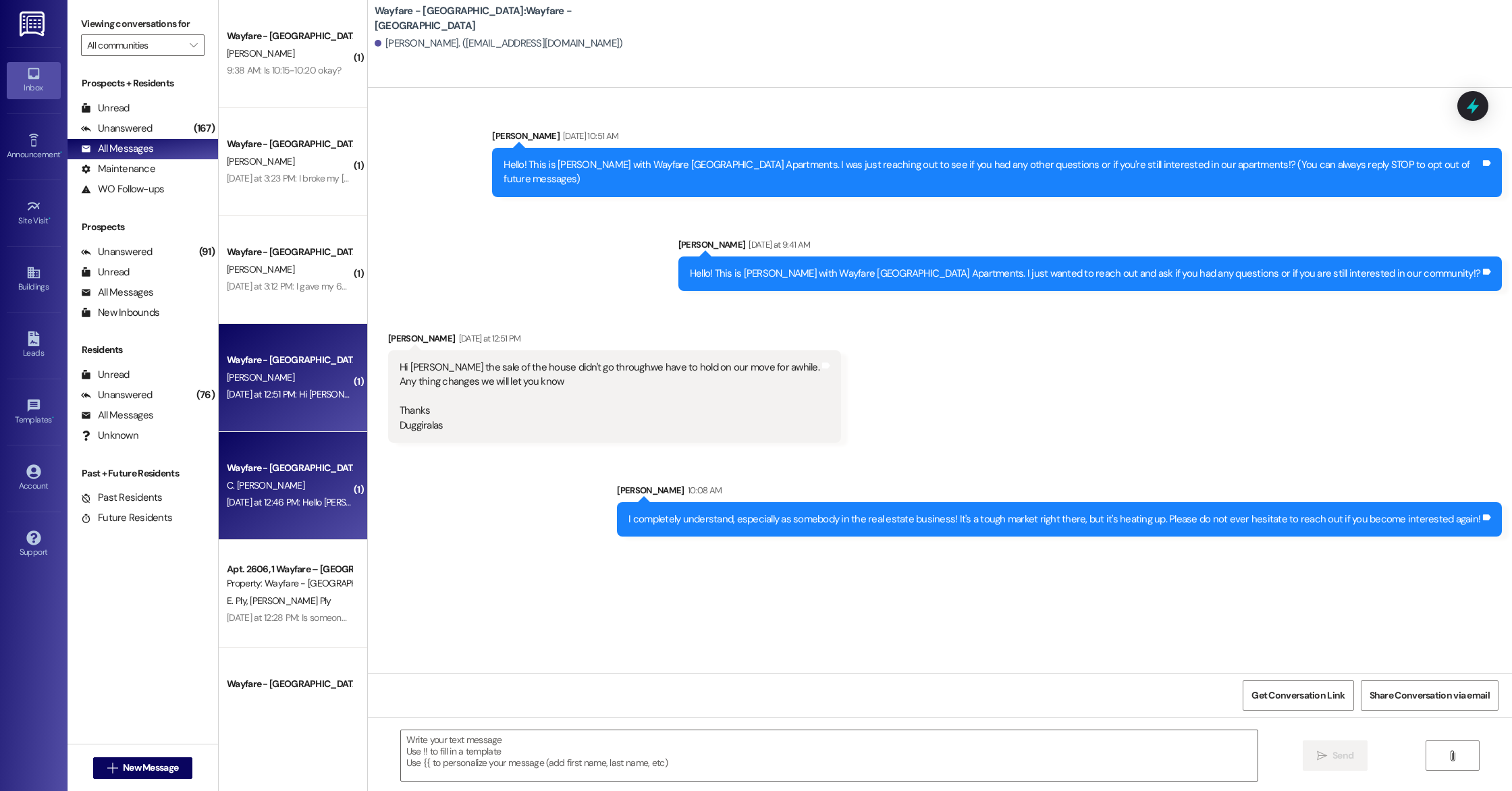
click at [307, 492] on div "C. [PERSON_NAME]" at bounding box center [289, 485] width 128 height 17
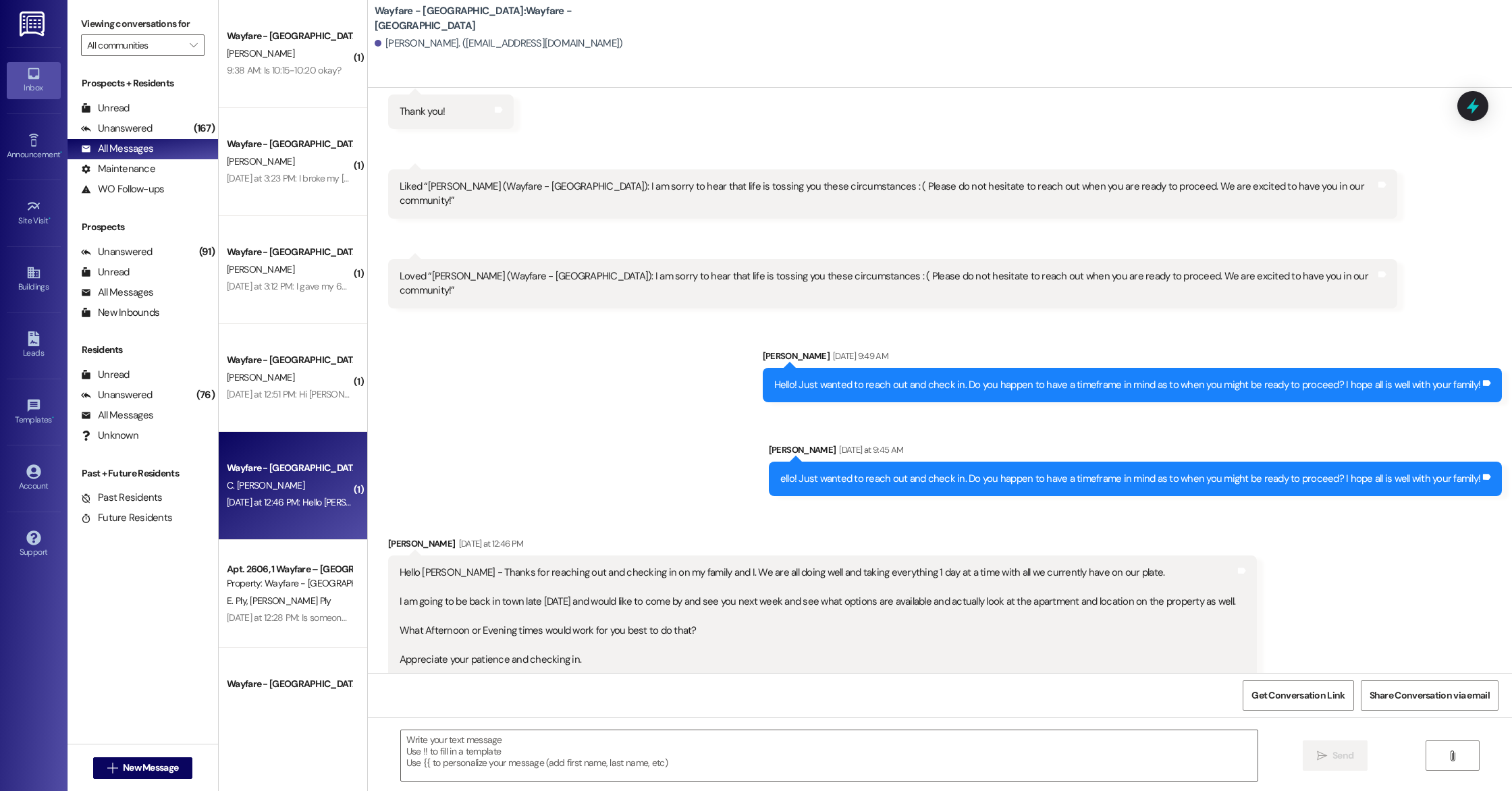
scroll to position [2844, 0]
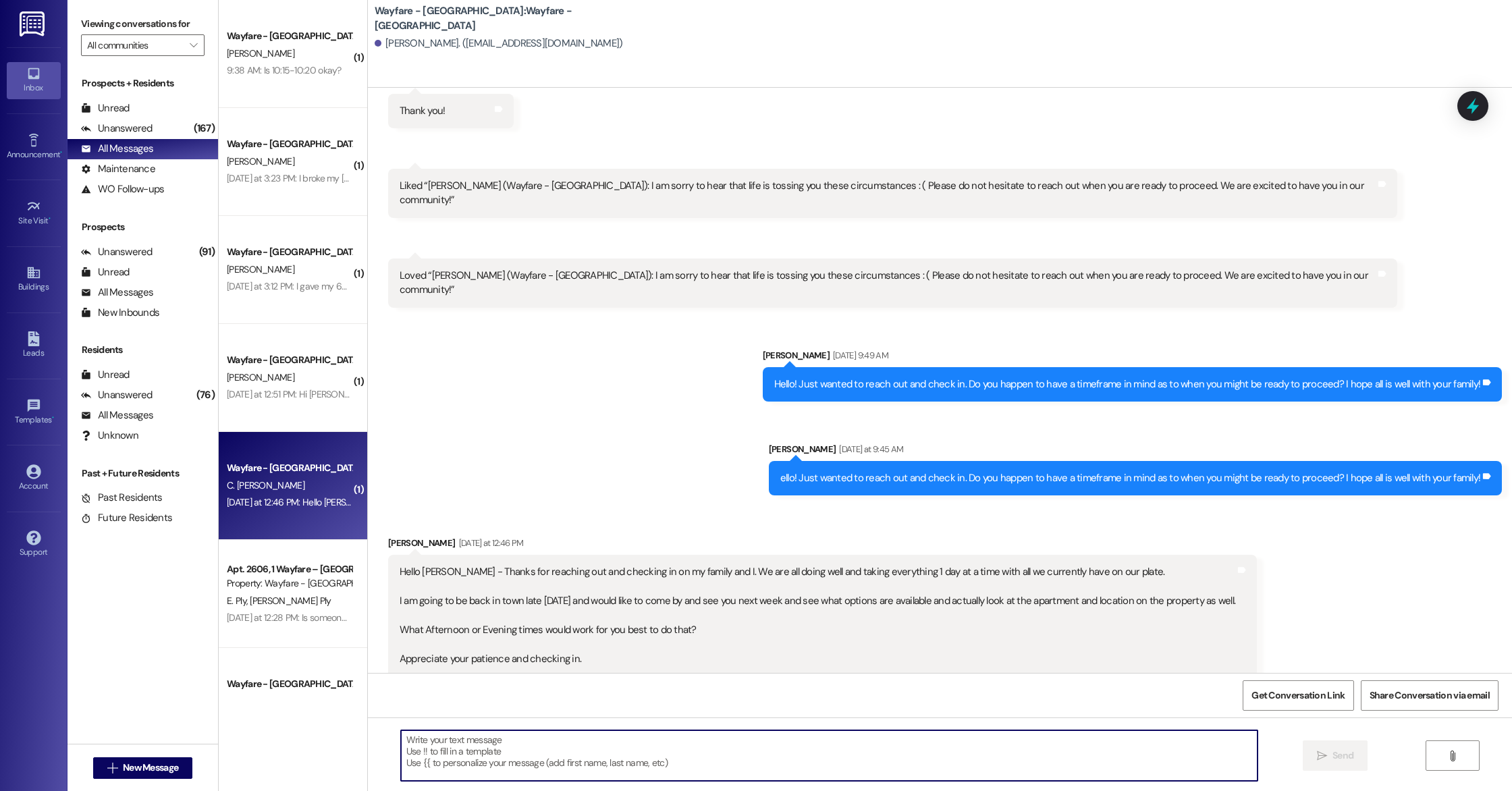
click at [477, 735] on textarea at bounding box center [829, 755] width 856 height 51
click at [662, 743] on textarea "You are more than welcome to stop by any time our office is open! Tue-Fri from …" at bounding box center [829, 755] width 856 height 51
click at [933, 742] on textarea "You are more than welcome to stop by any time our office is open! Tue-Fri from …" at bounding box center [829, 755] width 856 height 51
type textarea "You are more than welcome to stop by any time our office is open! Tue-Fri from …"
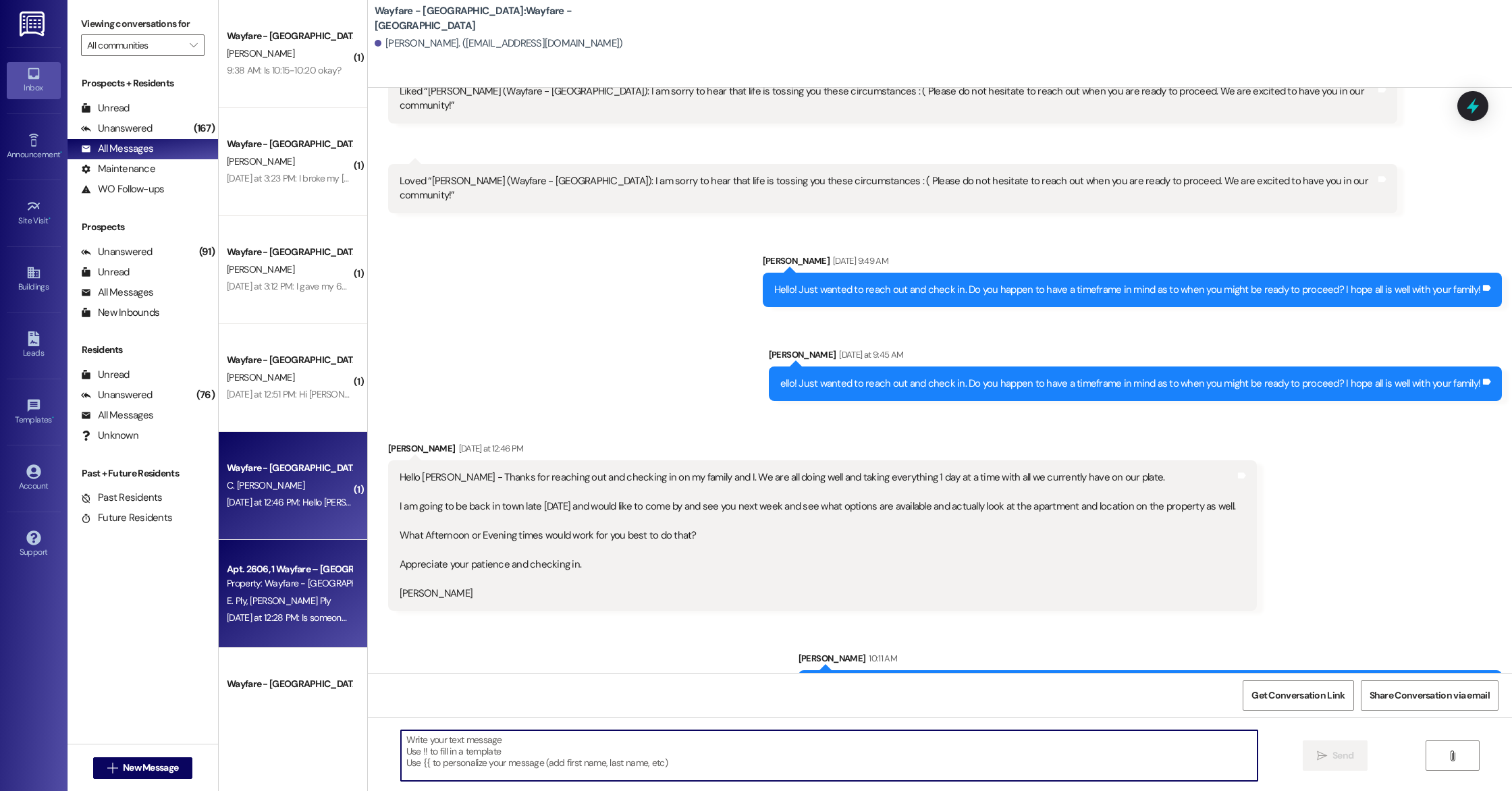
click at [291, 609] on div "E. Ply J. Ply" at bounding box center [289, 600] width 128 height 17
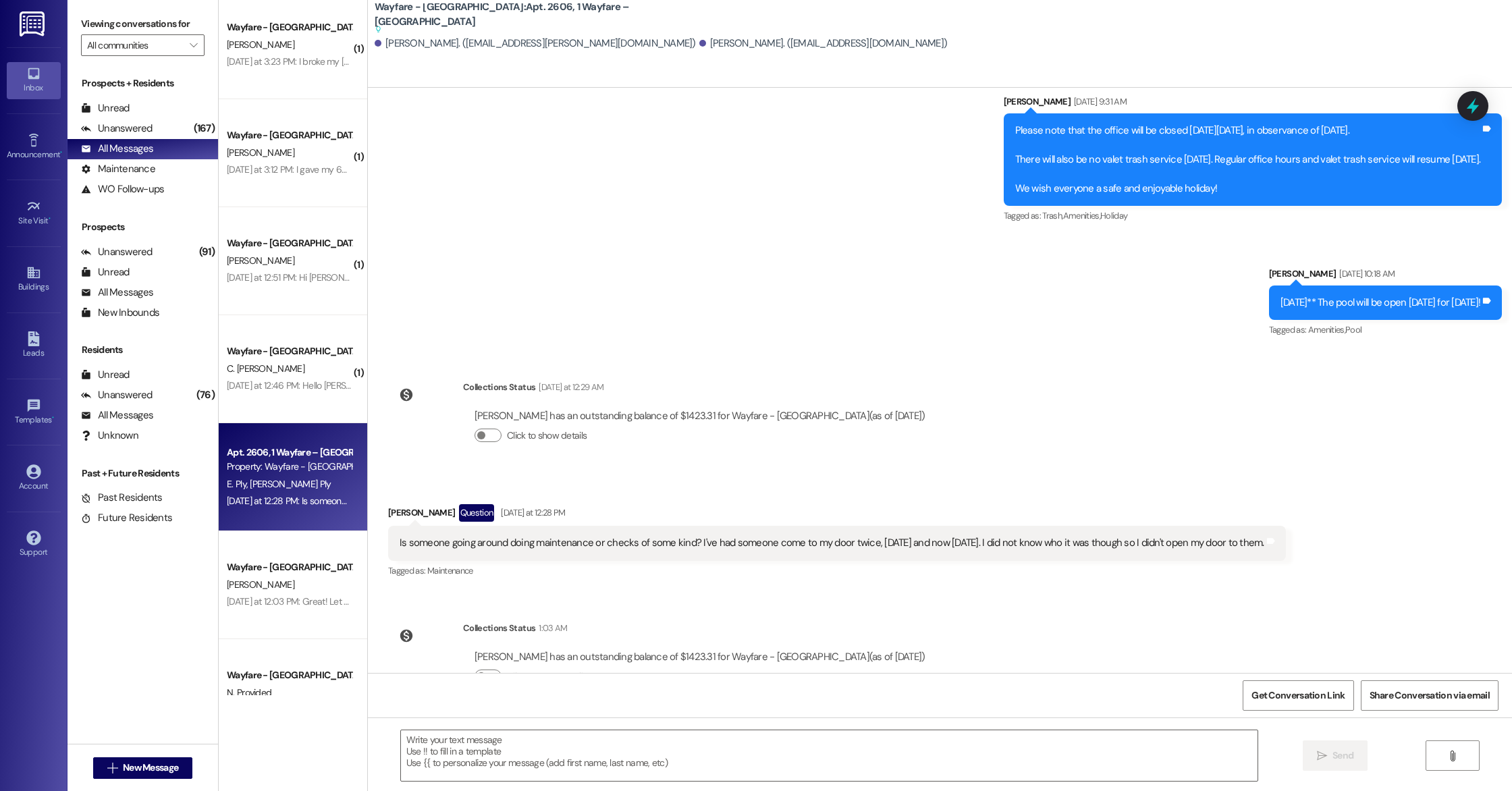
scroll to position [0, 0]
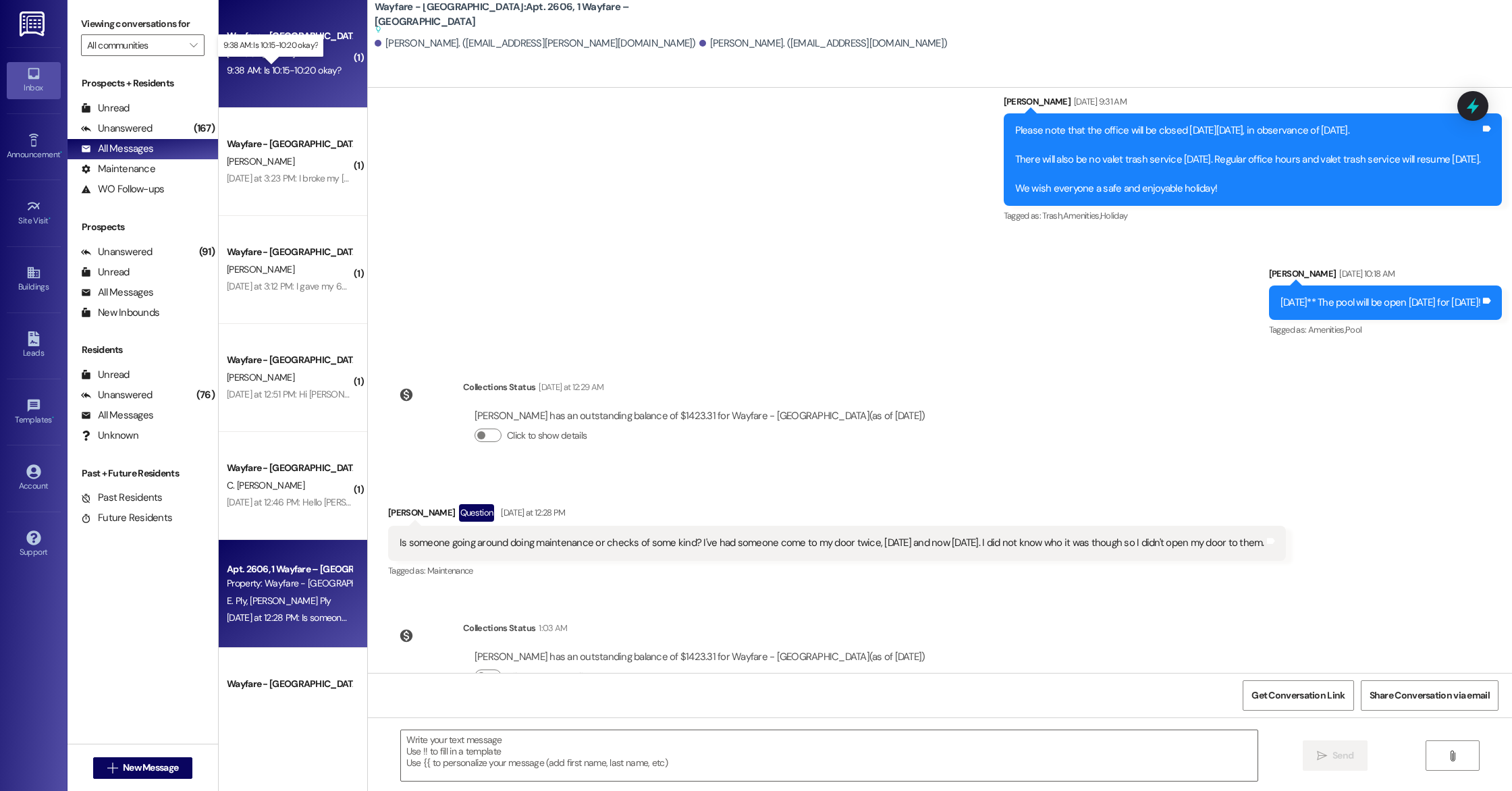
click at [293, 66] on div "9:38 AM: Is 10:15-10:20 okay? 9:38 AM: Is 10:15-10:20 okay?" at bounding box center [284, 71] width 115 height 12
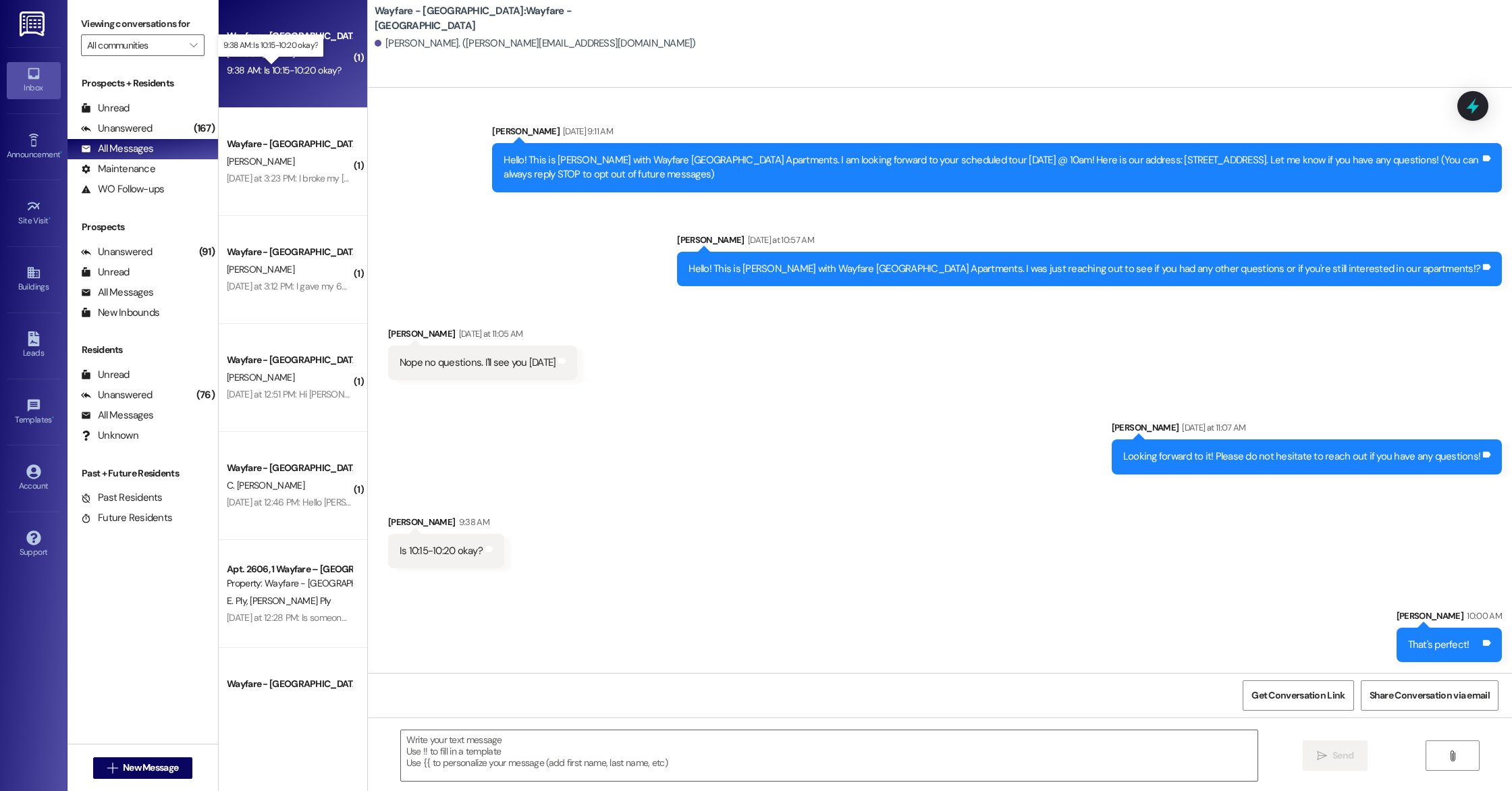
scroll to position [5, 0]
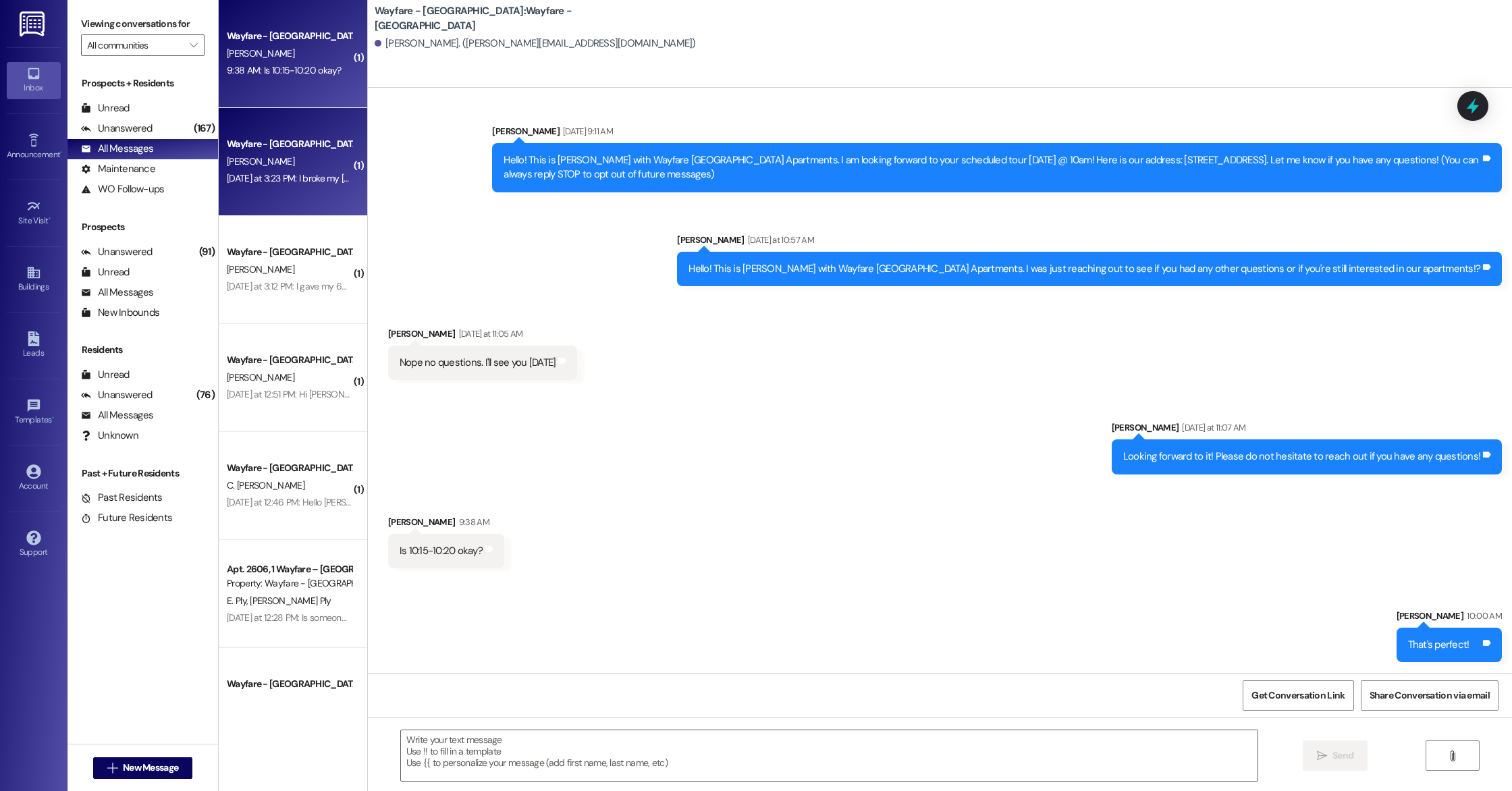
click at [286, 193] on div "Wayfare - [GEOGRAPHIC_DATA] [PERSON_NAME] [DATE] at 3:23 PM: I broke my [MEDICA…" at bounding box center [293, 161] width 149 height 108
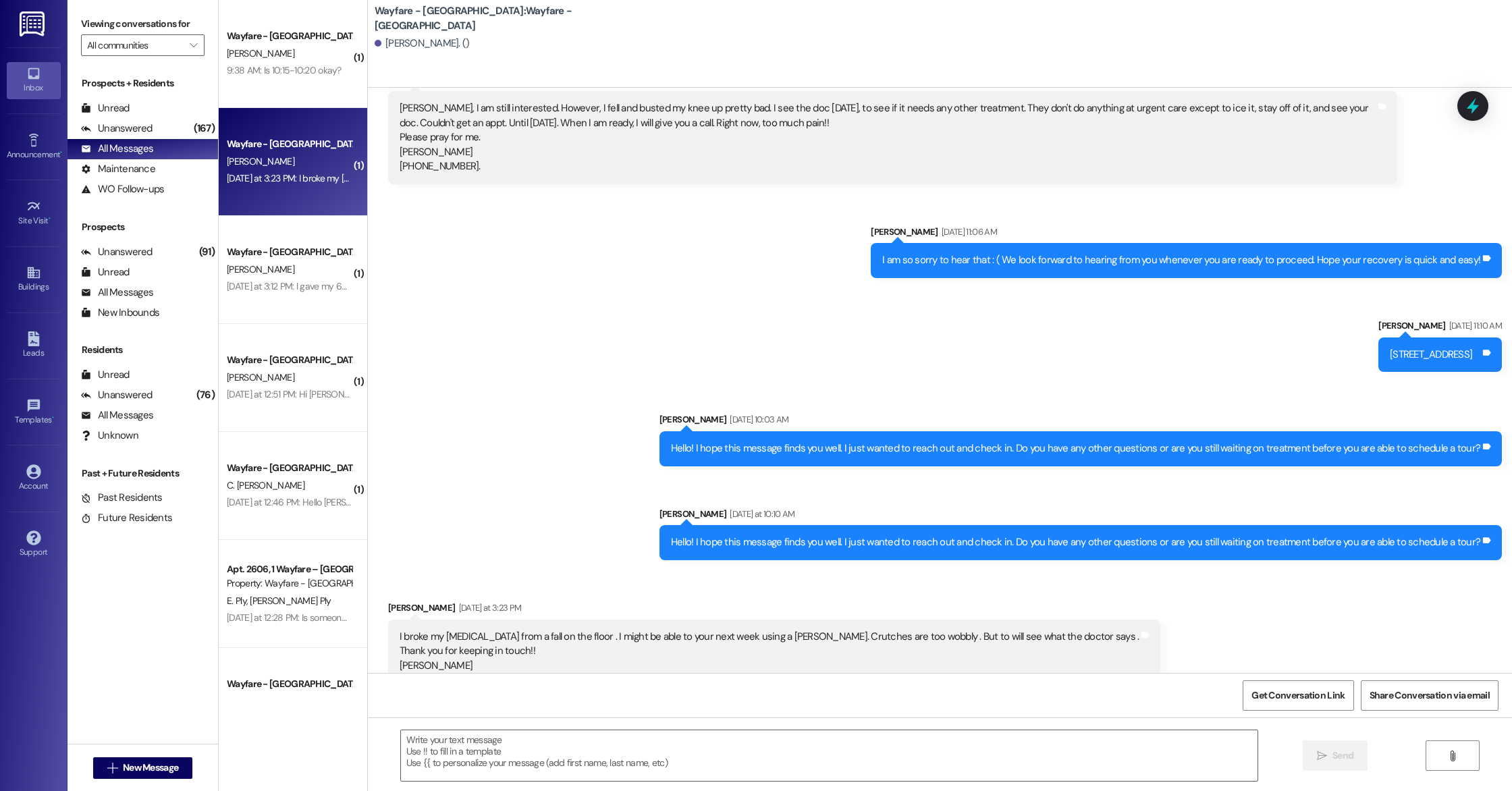
scroll to position [632, 0]
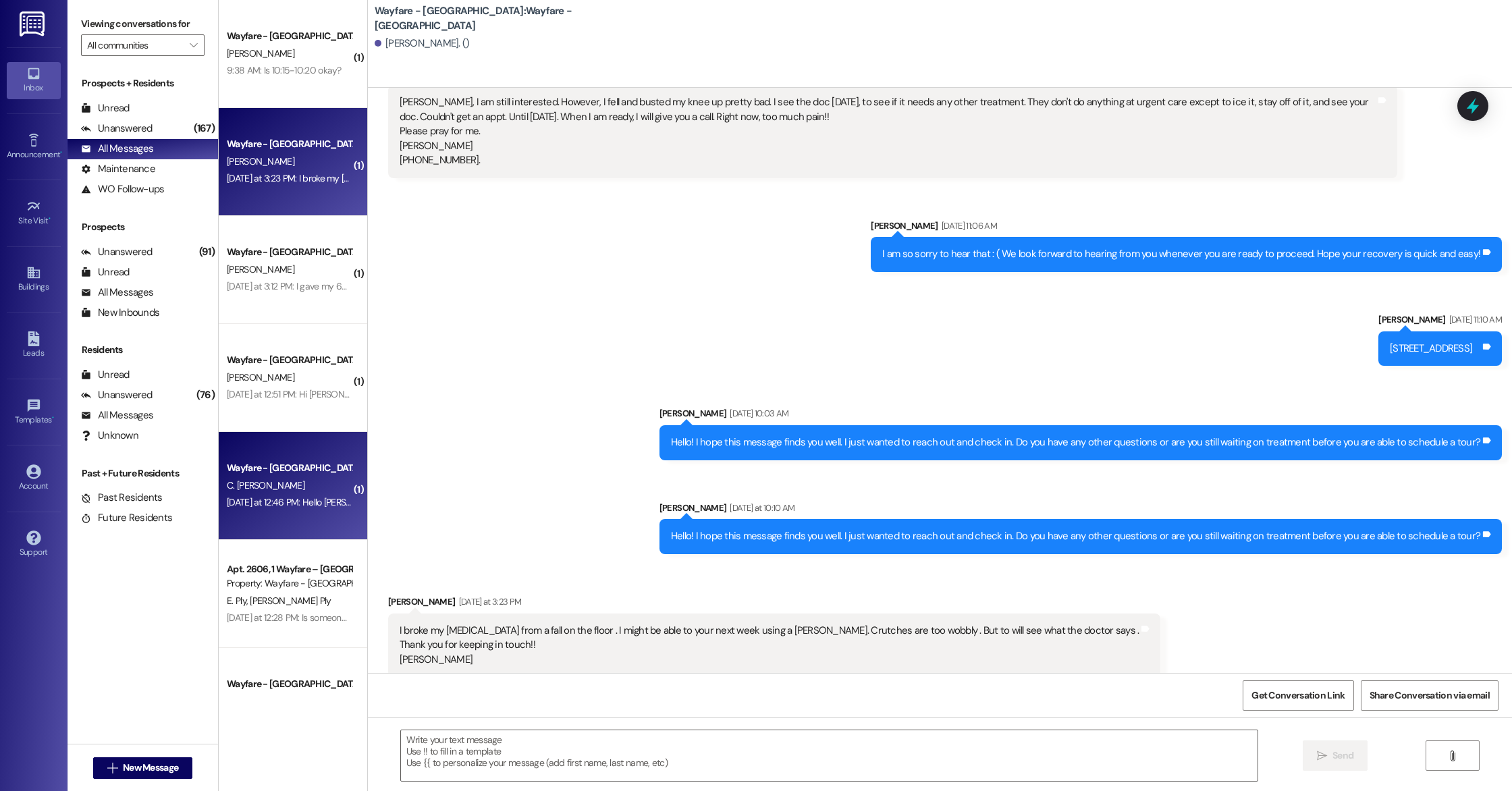
click at [268, 487] on div "C. [PERSON_NAME]" at bounding box center [289, 485] width 128 height 17
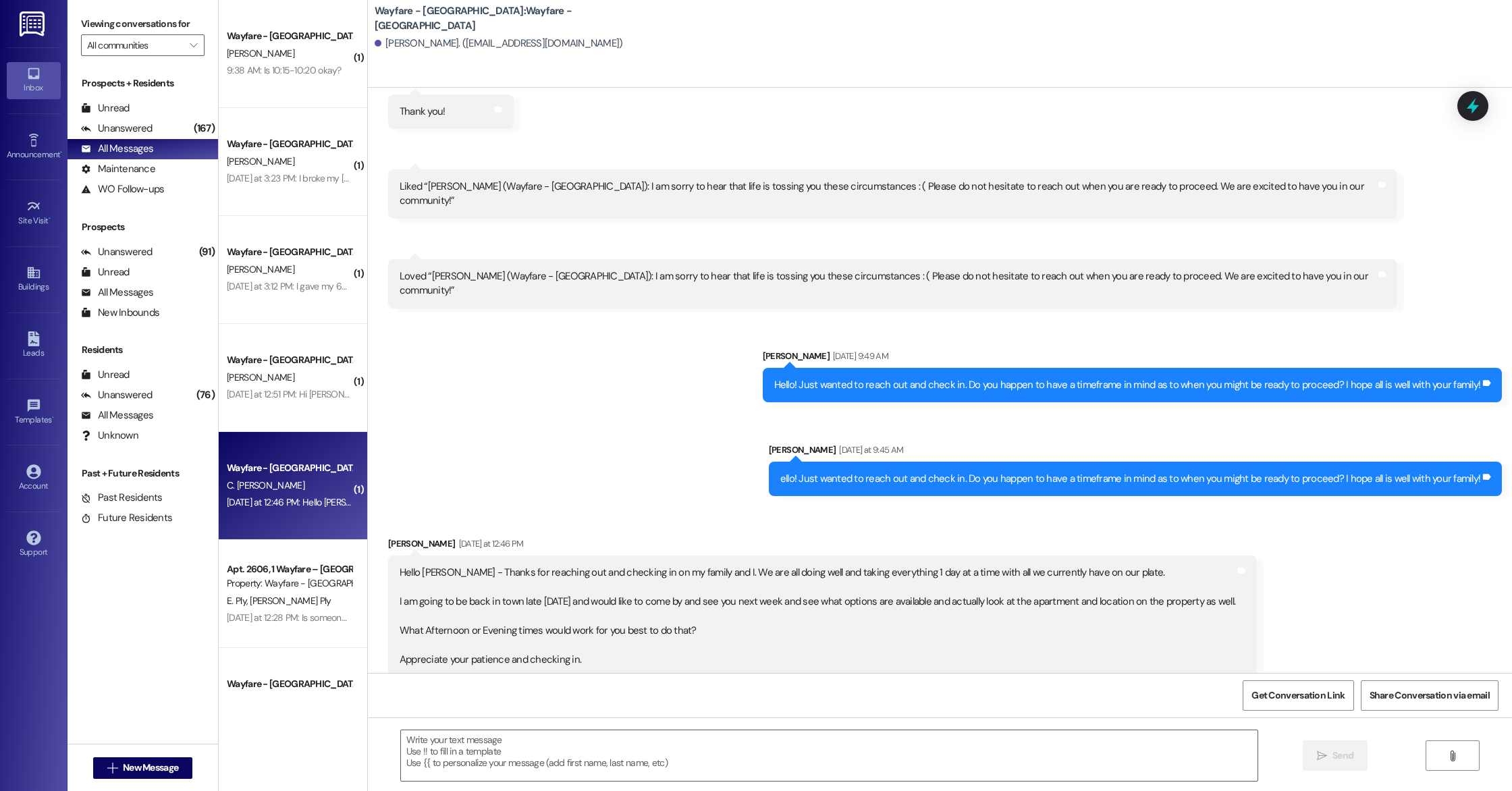
scroll to position [2938, 0]
